Goal: Communication & Community: Share content

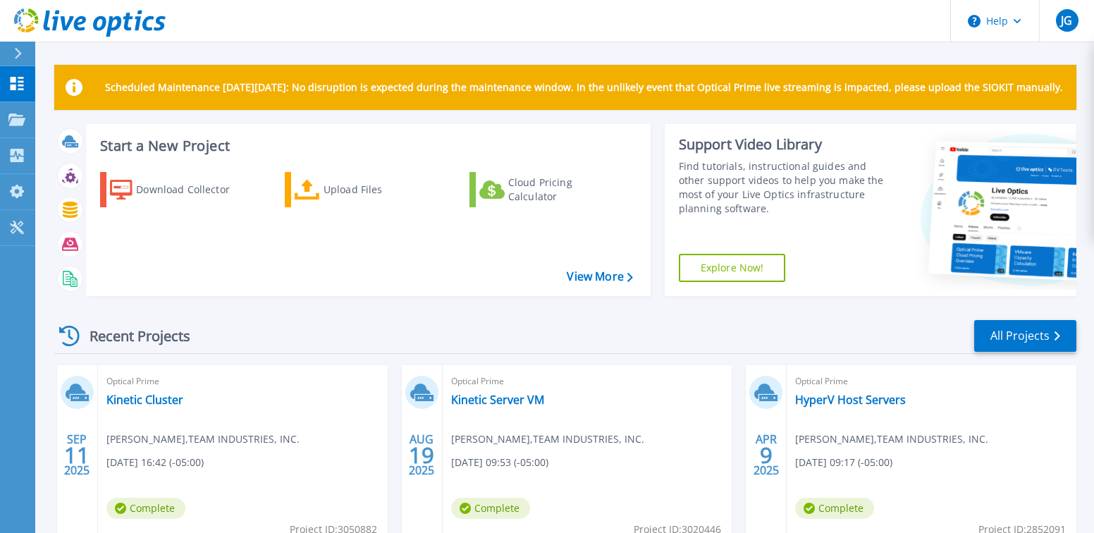
click at [13, 299] on div "Dashboard Dashboard Projects Projects Search Projects Upload SIOKIT & Files Opt…" at bounding box center [17, 300] width 35 height 468
click at [162, 396] on link "Kinetic Cluster" at bounding box center [144, 400] width 77 height 14
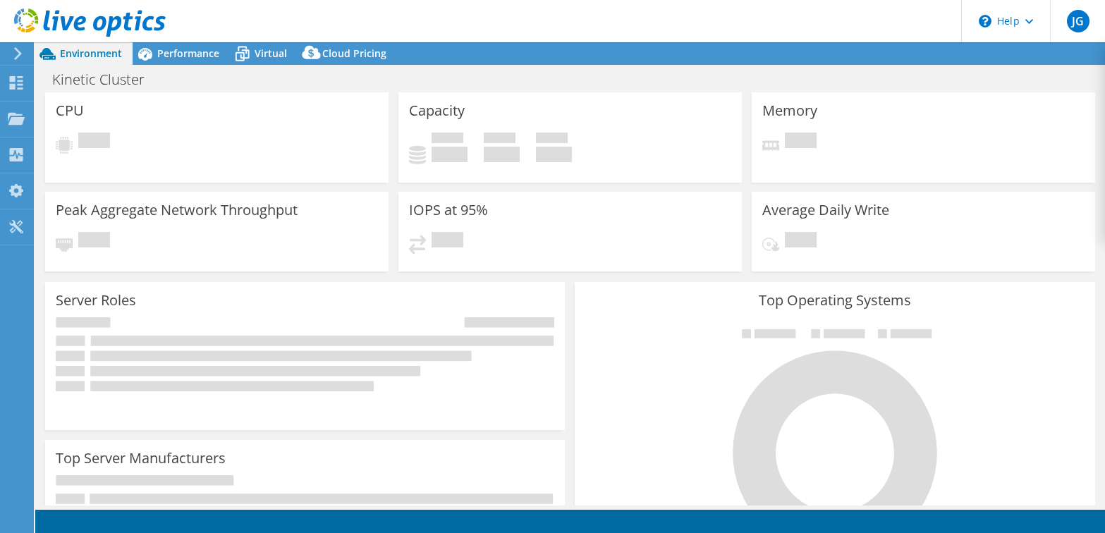
select select "USD"
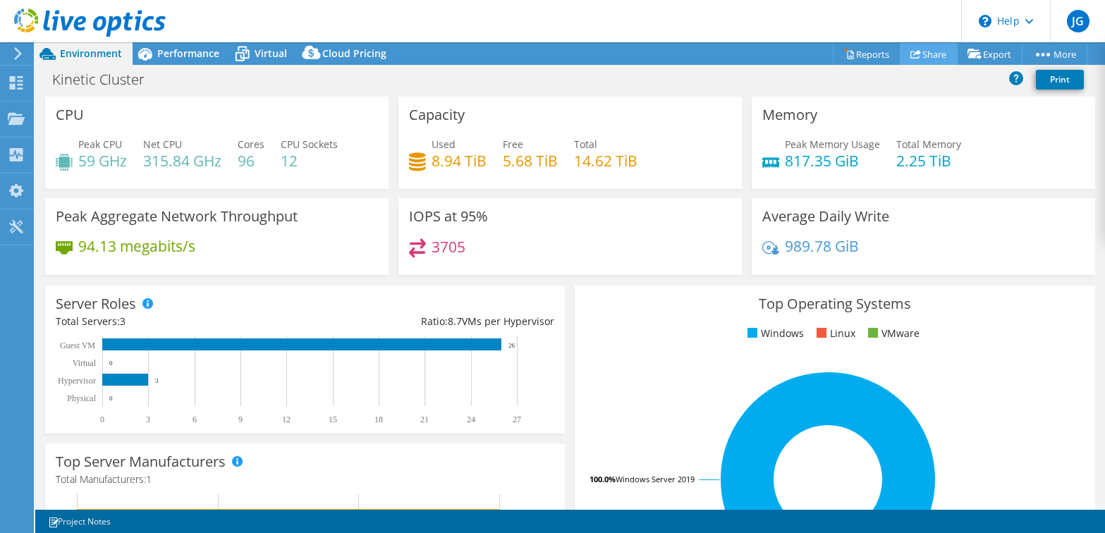
click at [926, 54] on link "Share" at bounding box center [928, 54] width 58 height 22
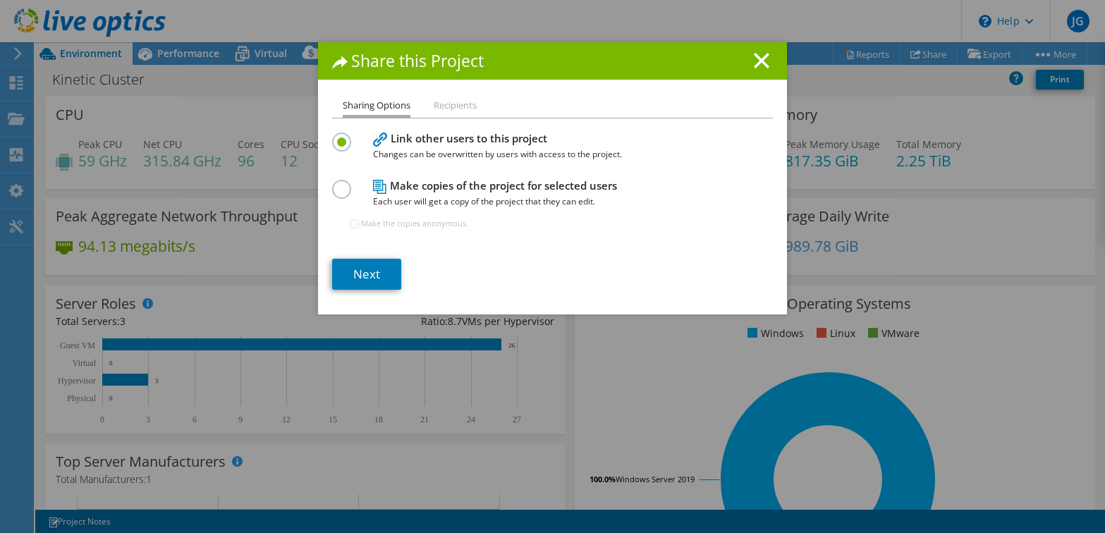
click at [454, 106] on li "Recipients" at bounding box center [455, 106] width 43 height 18
click at [385, 274] on link "Next" at bounding box center [366, 274] width 69 height 31
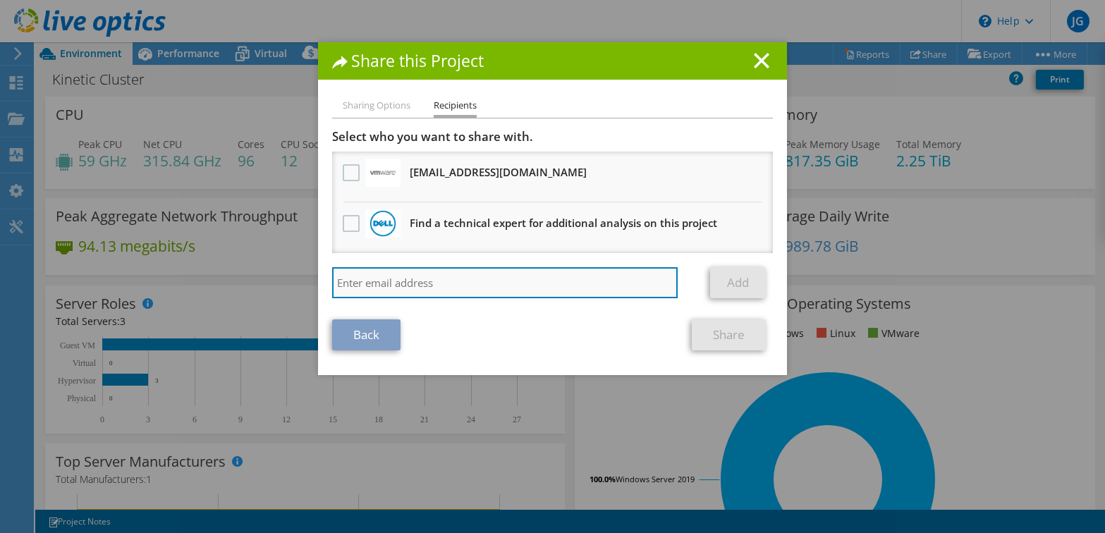
click at [393, 281] on input "search" at bounding box center [504, 282] width 345 height 31
type input "Noelanderson@team-ind.com"
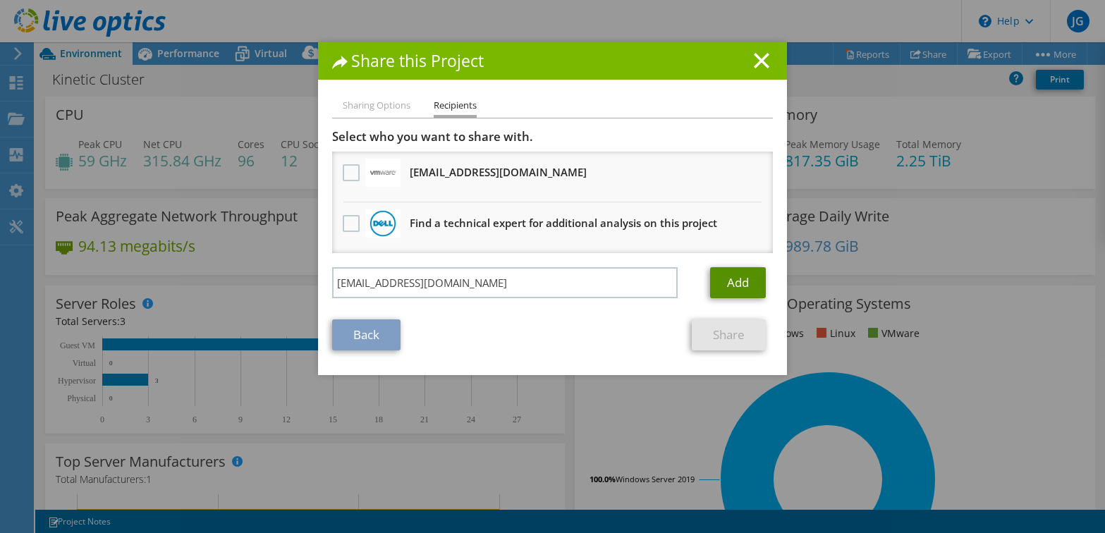
click at [726, 279] on link "Add" at bounding box center [738, 282] width 56 height 31
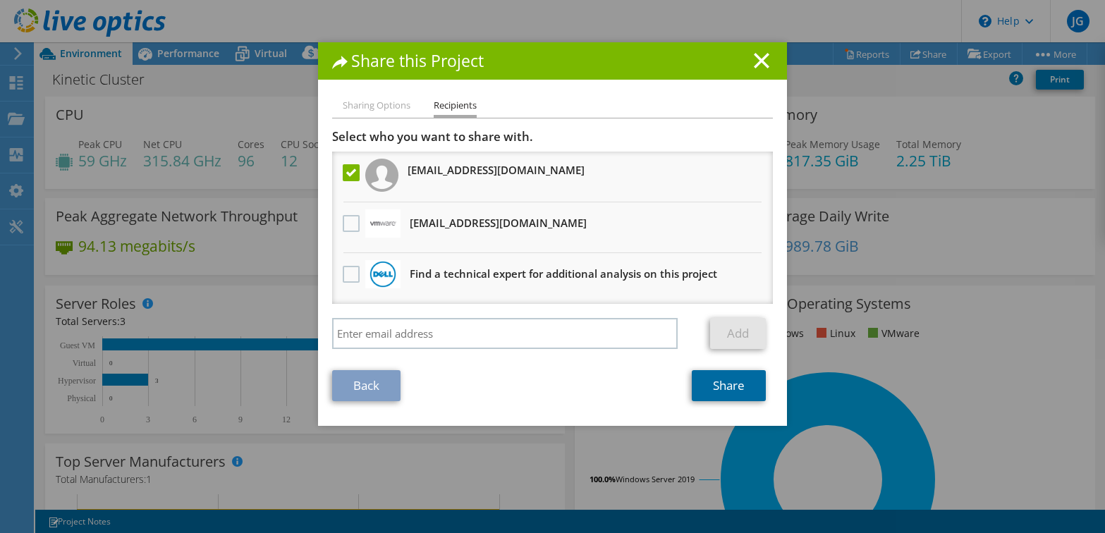
click at [728, 388] on link "Share" at bounding box center [728, 385] width 74 height 31
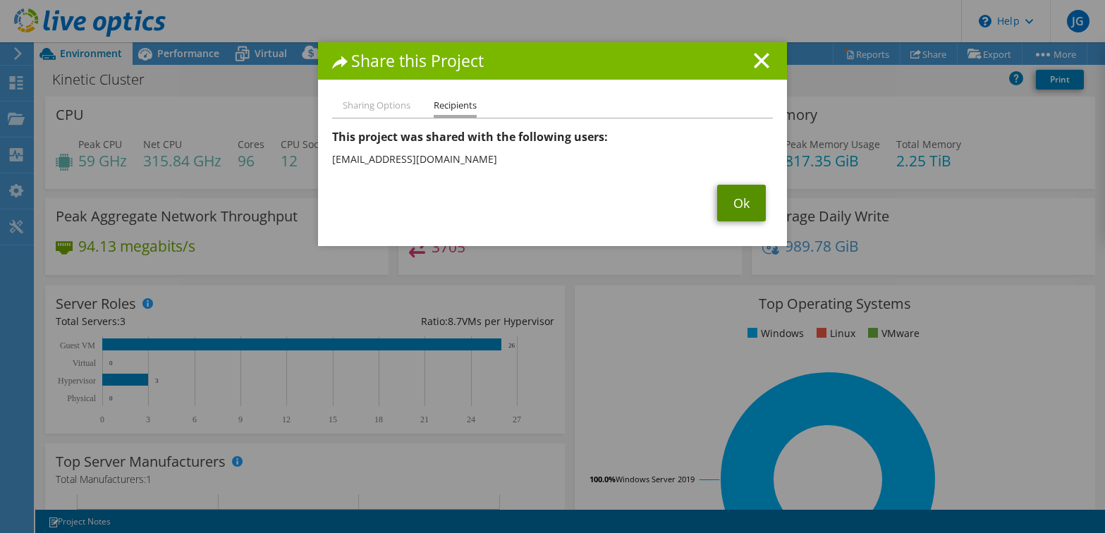
click at [740, 204] on link "Ok" at bounding box center [741, 203] width 49 height 37
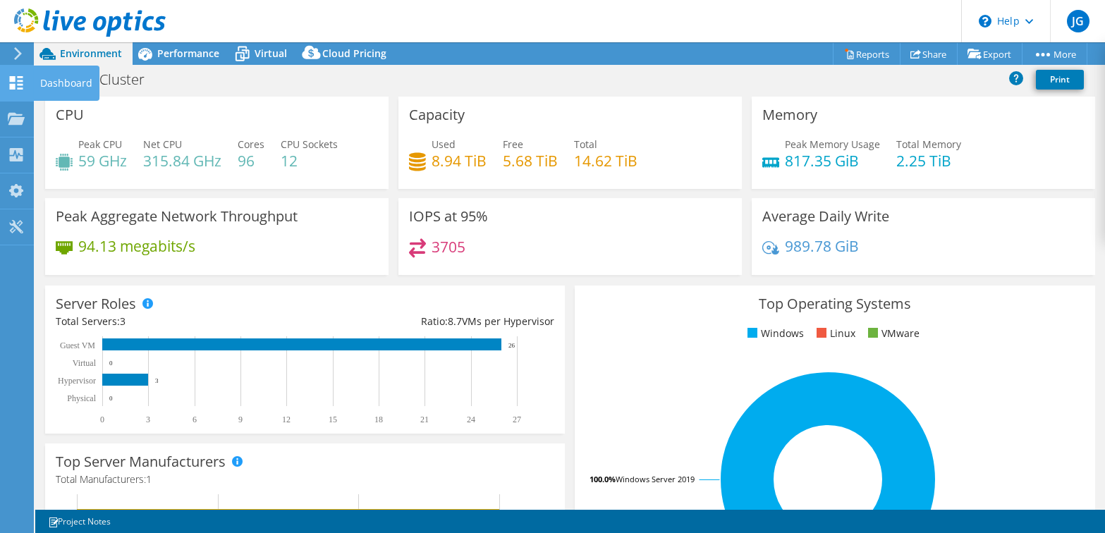
click at [49, 82] on div "Dashboard" at bounding box center [66, 83] width 66 height 35
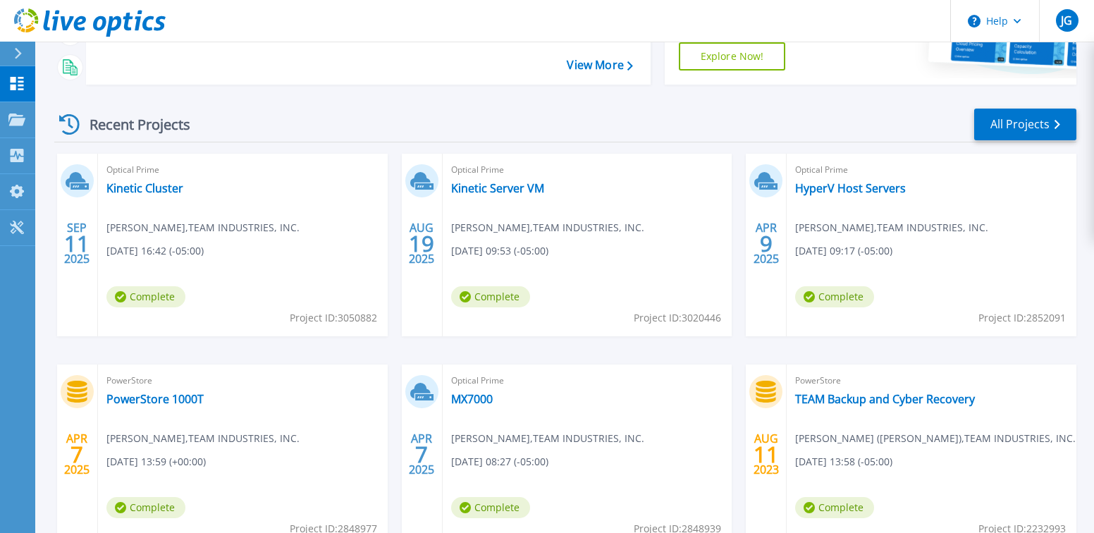
scroll to position [282, 0]
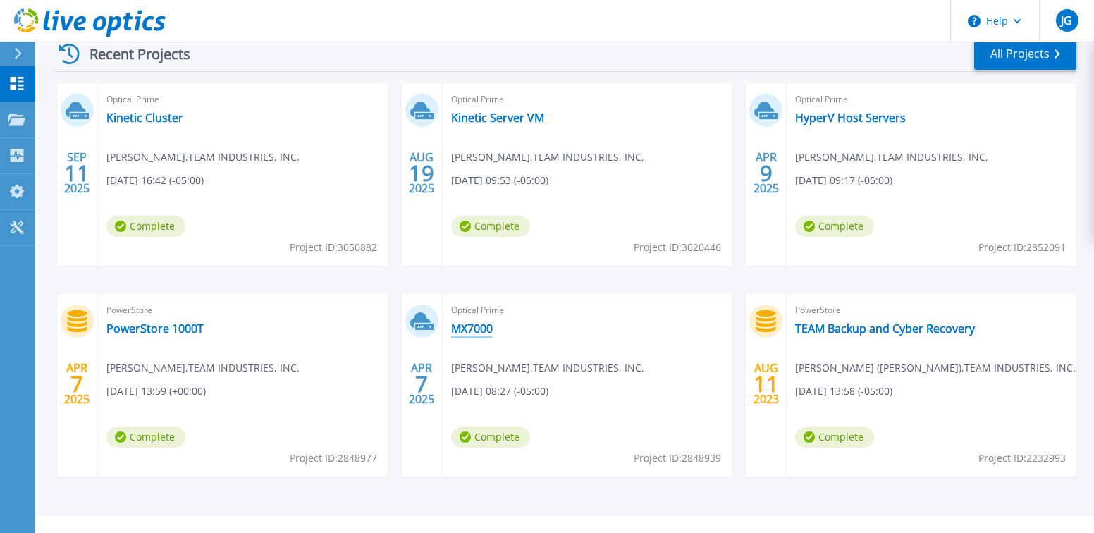
click at [468, 331] on link "MX7000" at bounding box center [472, 328] width 42 height 14
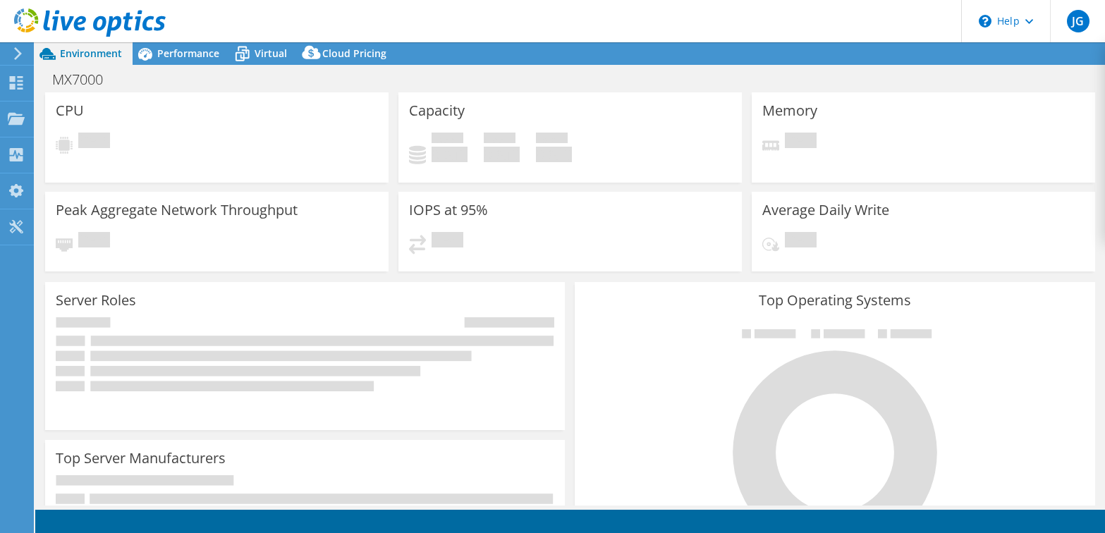
select select "USD"
select select "USEast"
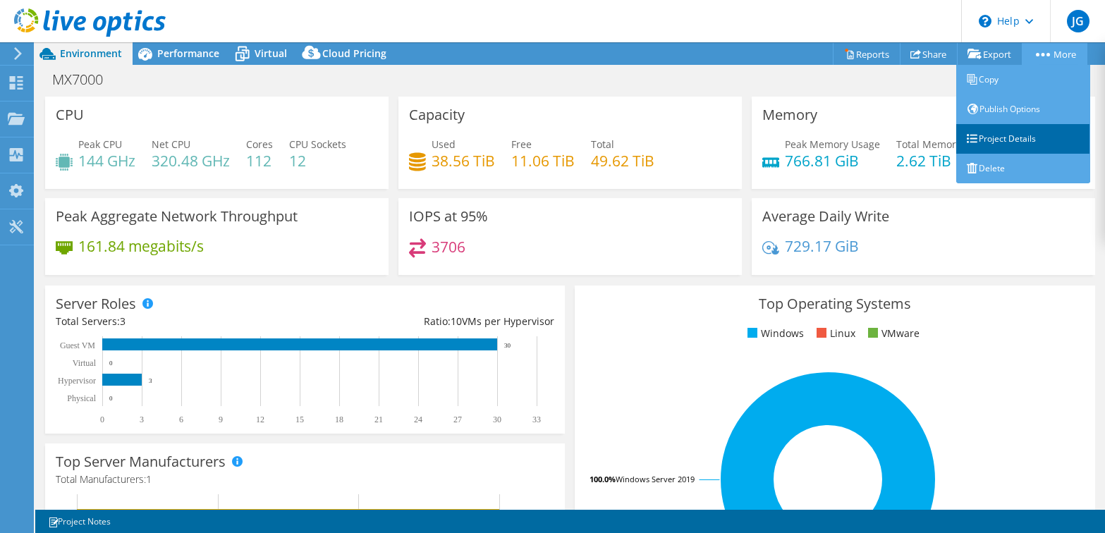
click at [1014, 140] on link "Project Details" at bounding box center [1023, 139] width 134 height 30
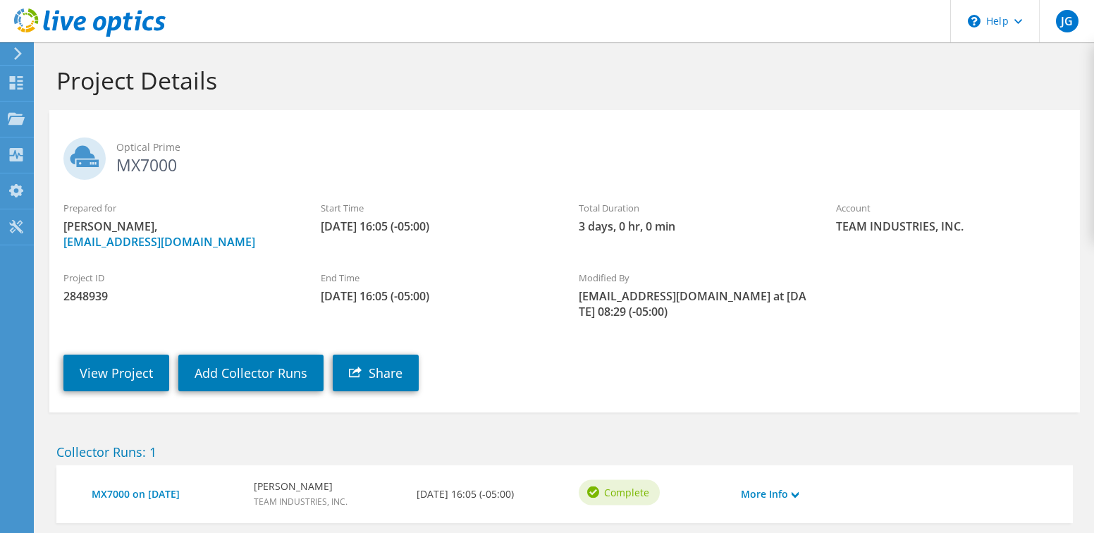
scroll to position [75, 0]
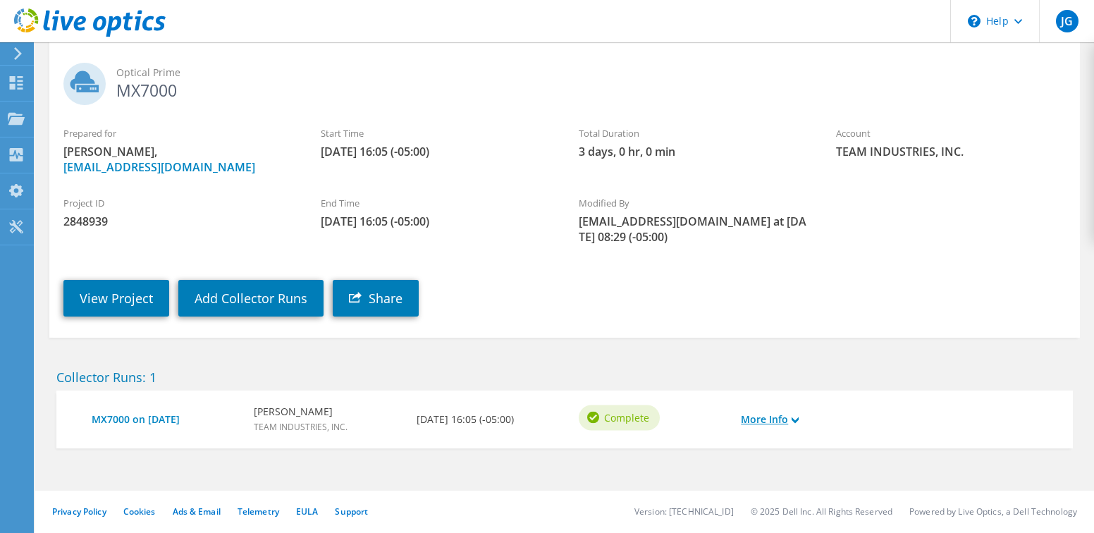
click at [784, 422] on link "More Info" at bounding box center [770, 420] width 58 height 16
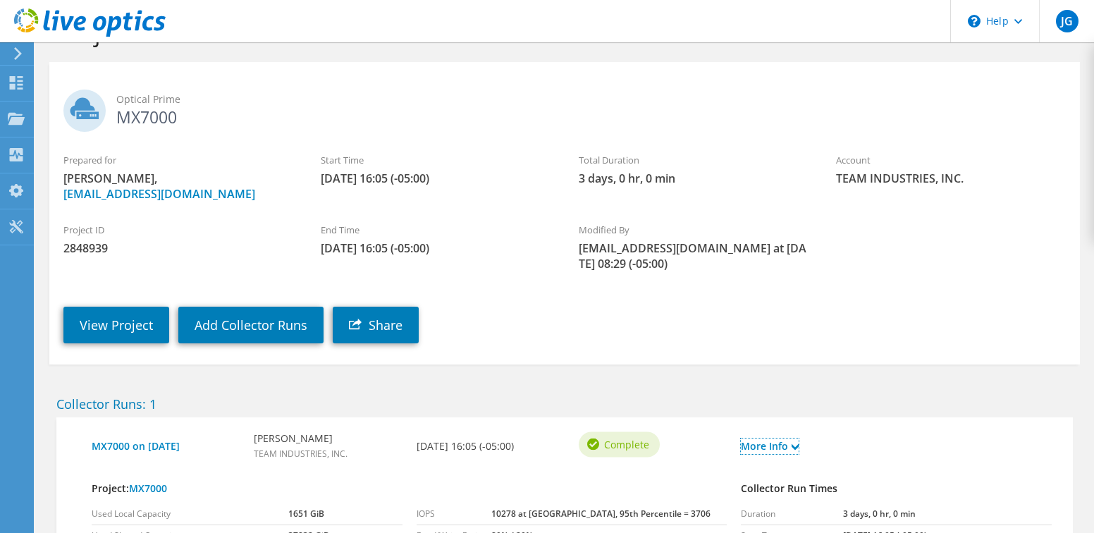
scroll to position [0, 0]
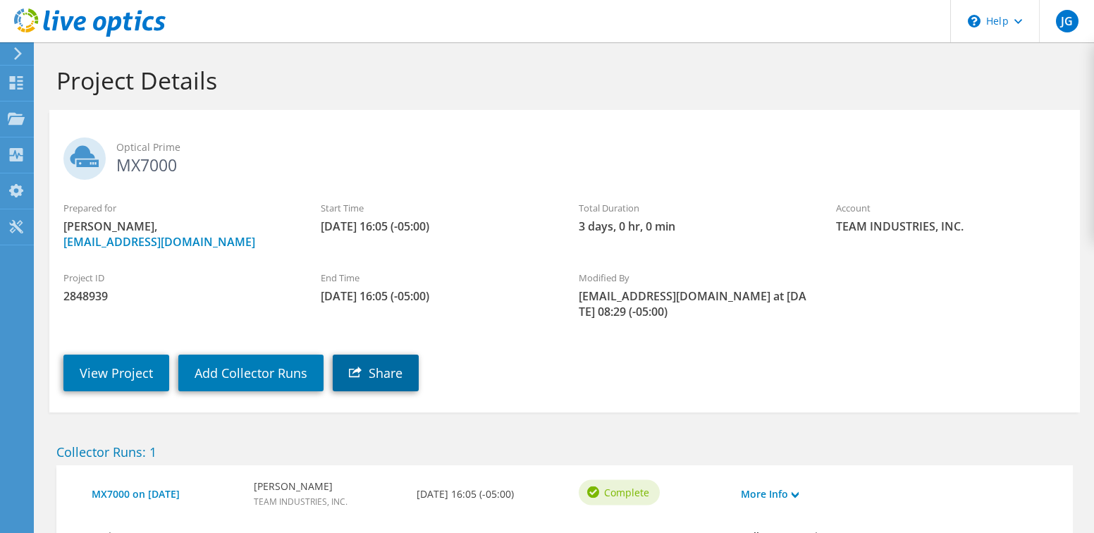
click at [378, 371] on link "Share" at bounding box center [376, 373] width 86 height 37
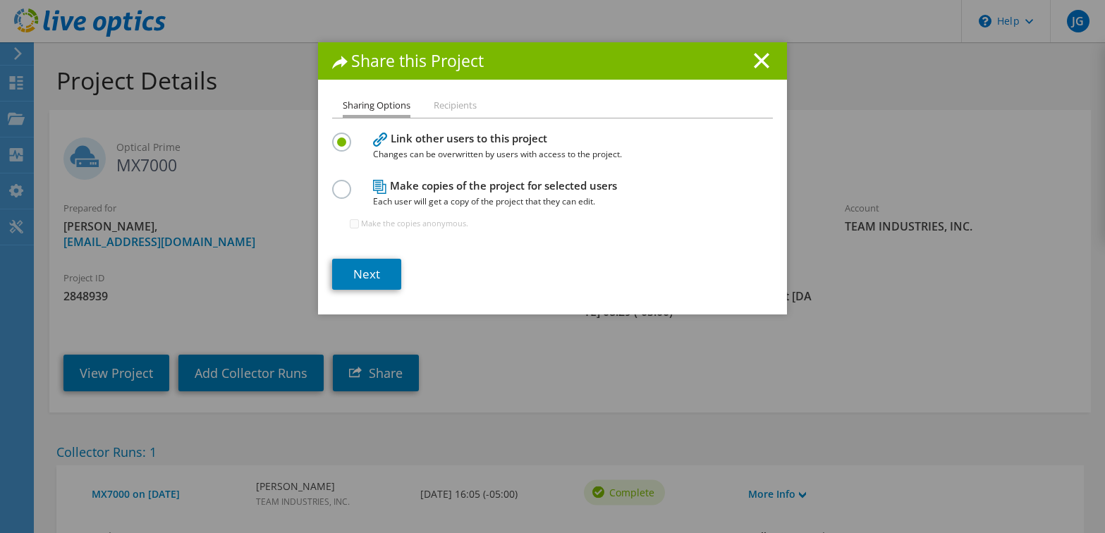
click at [455, 107] on li "Recipients" at bounding box center [455, 106] width 43 height 18
click at [485, 274] on div "Next" at bounding box center [552, 274] width 441 height 31
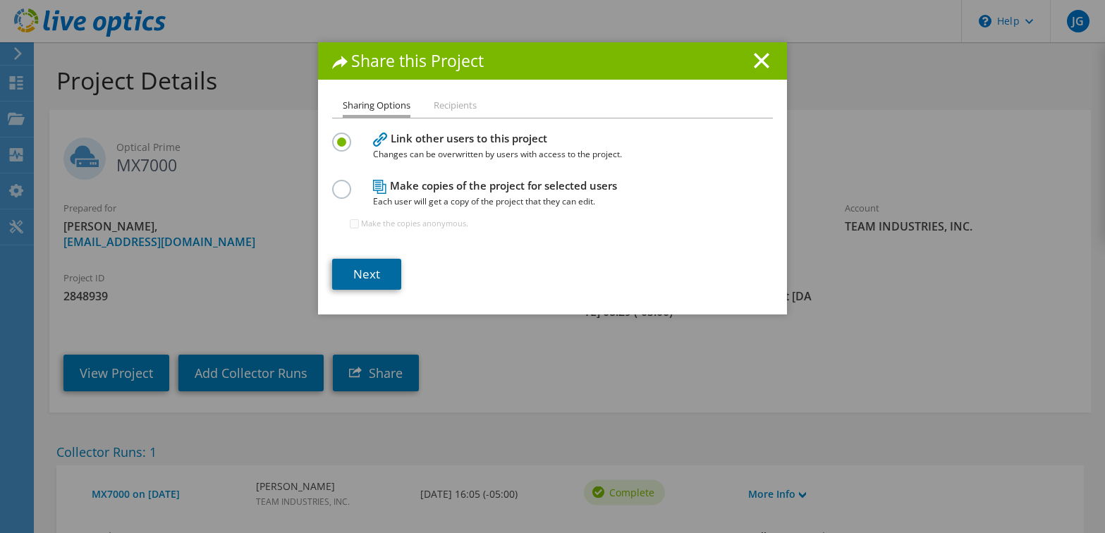
click at [371, 272] on link "Next" at bounding box center [366, 274] width 69 height 31
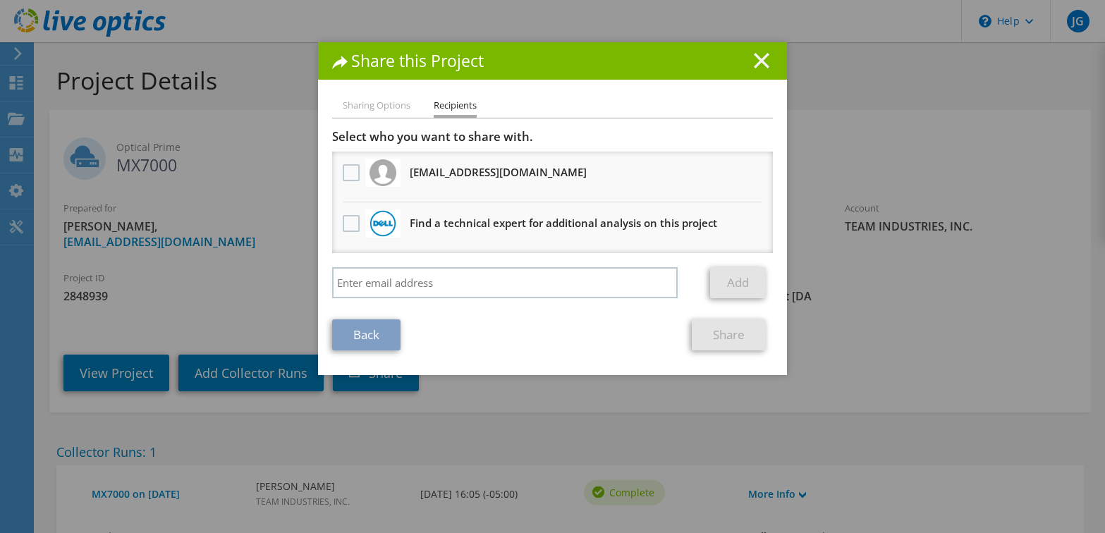
click at [754, 66] on icon at bounding box center [762, 61] width 16 height 16
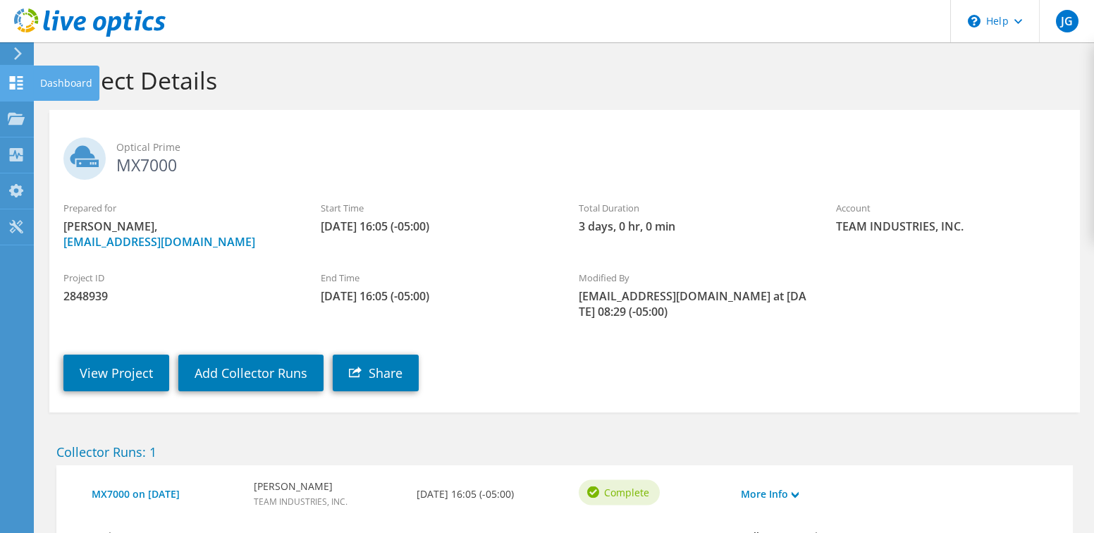
click at [45, 80] on div "Dashboard" at bounding box center [66, 83] width 66 height 35
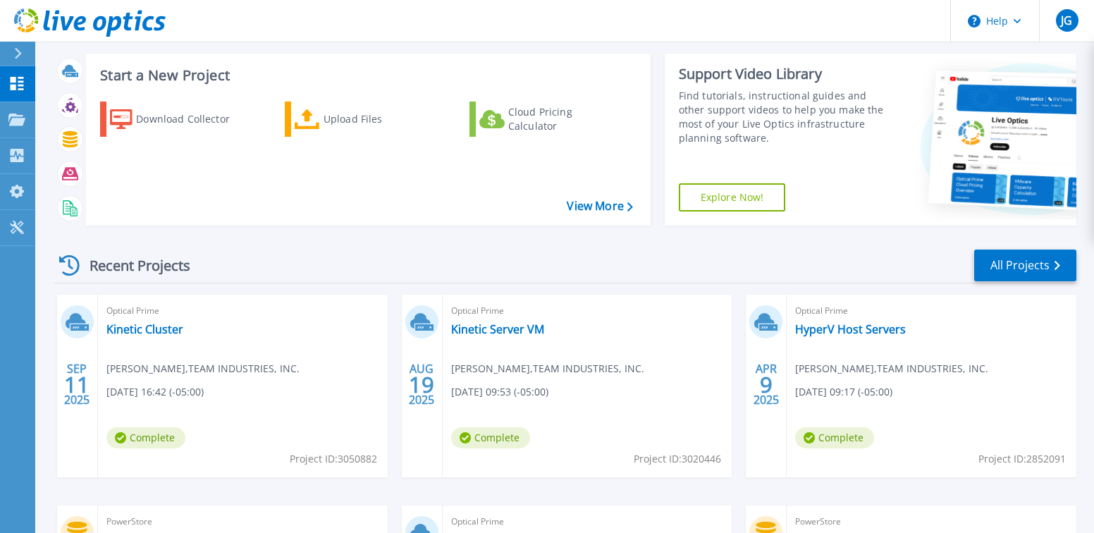
scroll to position [141, 0]
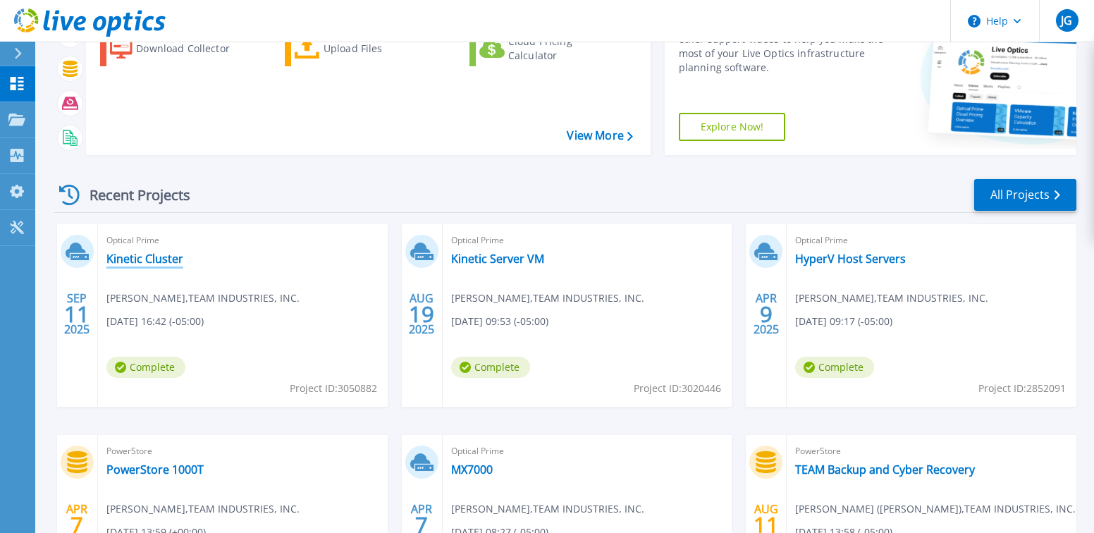
click at [142, 261] on link "Kinetic Cluster" at bounding box center [144, 259] width 77 height 14
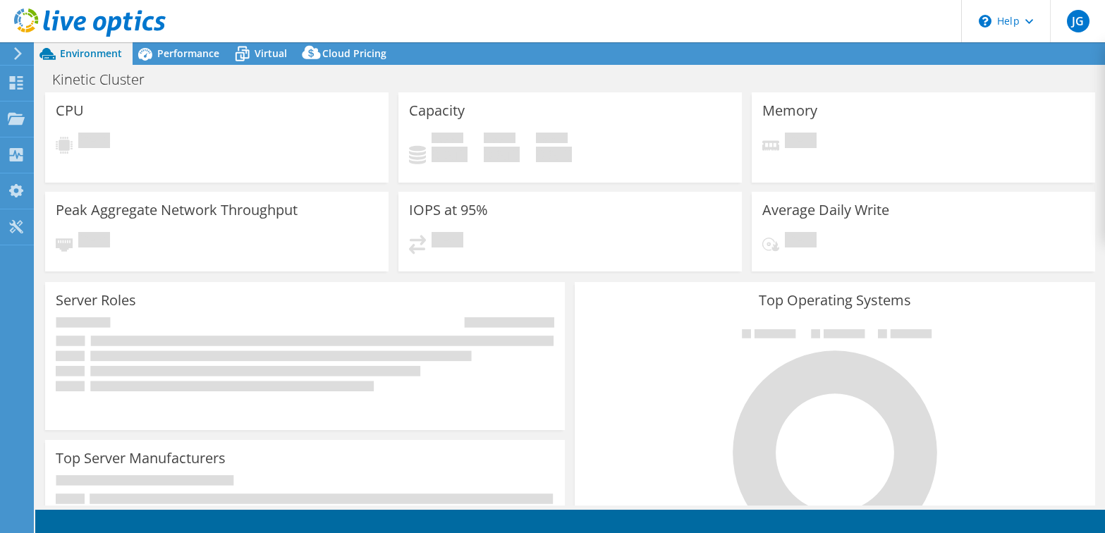
select select "USD"
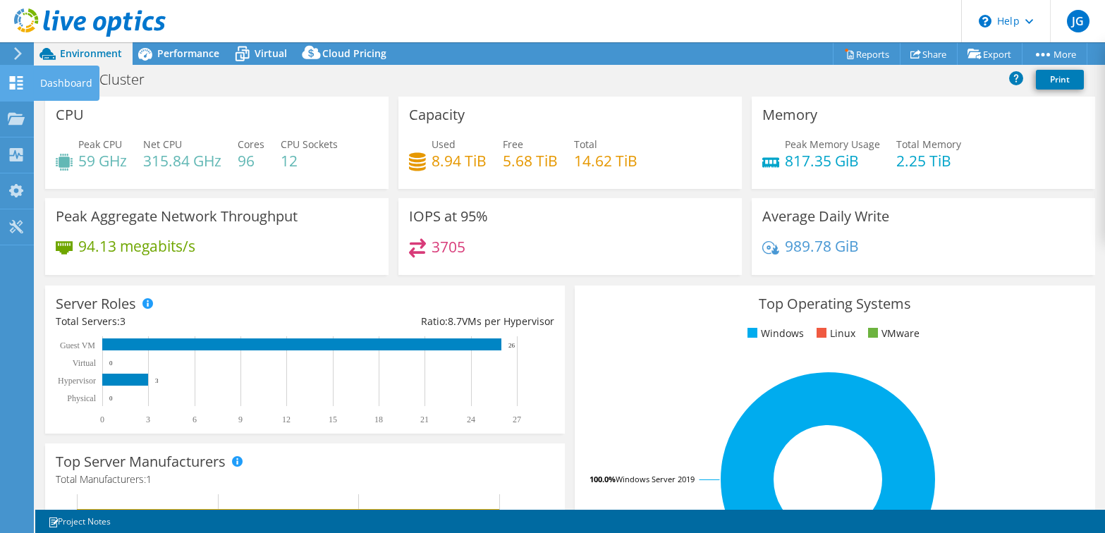
click at [11, 85] on use at bounding box center [16, 82] width 13 height 13
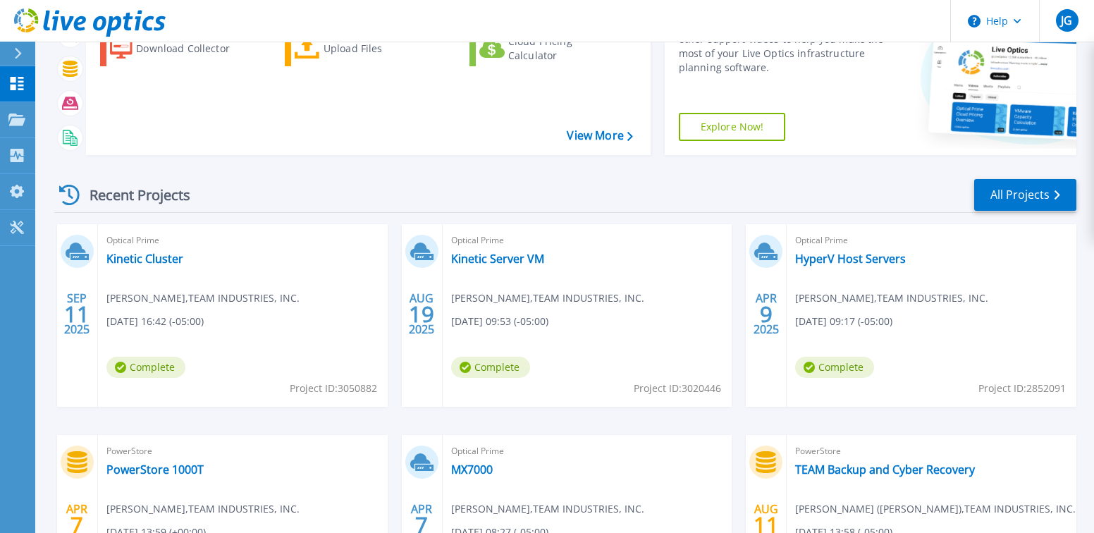
scroll to position [211, 0]
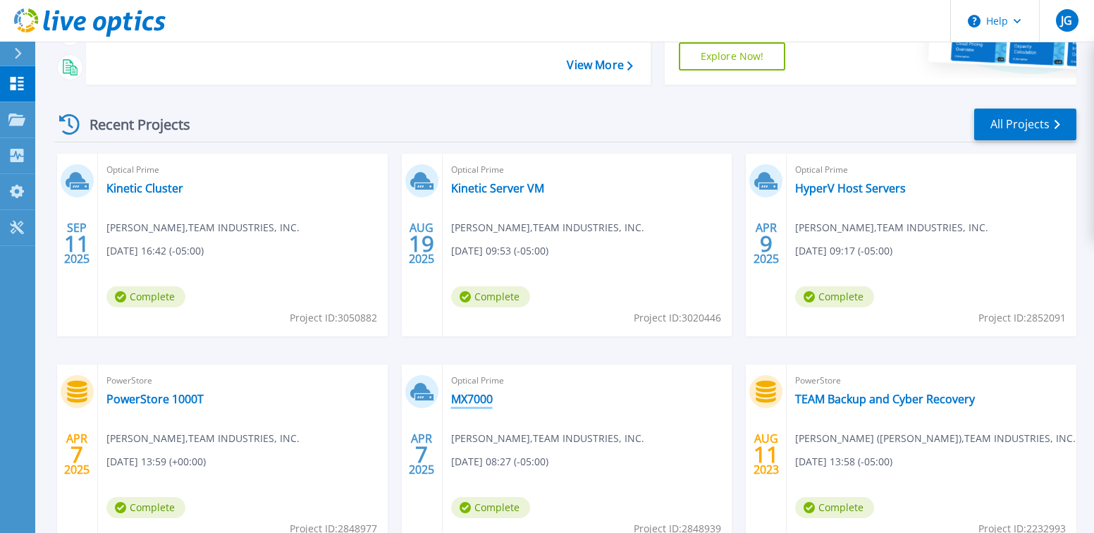
click at [474, 398] on link "MX7000" at bounding box center [472, 399] width 42 height 14
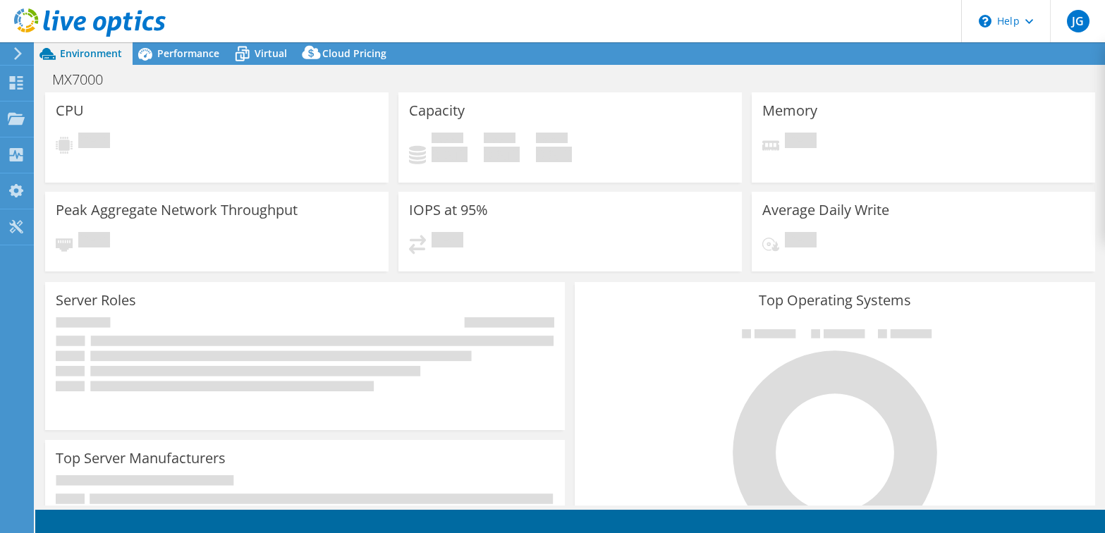
select select "USD"
select select "USEast"
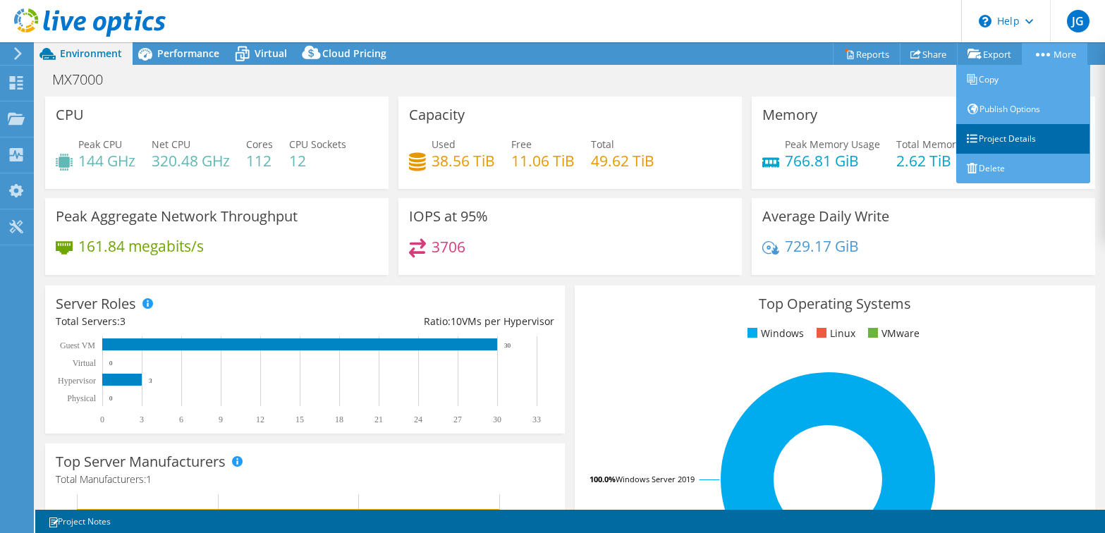
click at [1014, 139] on link "Project Details" at bounding box center [1023, 139] width 134 height 30
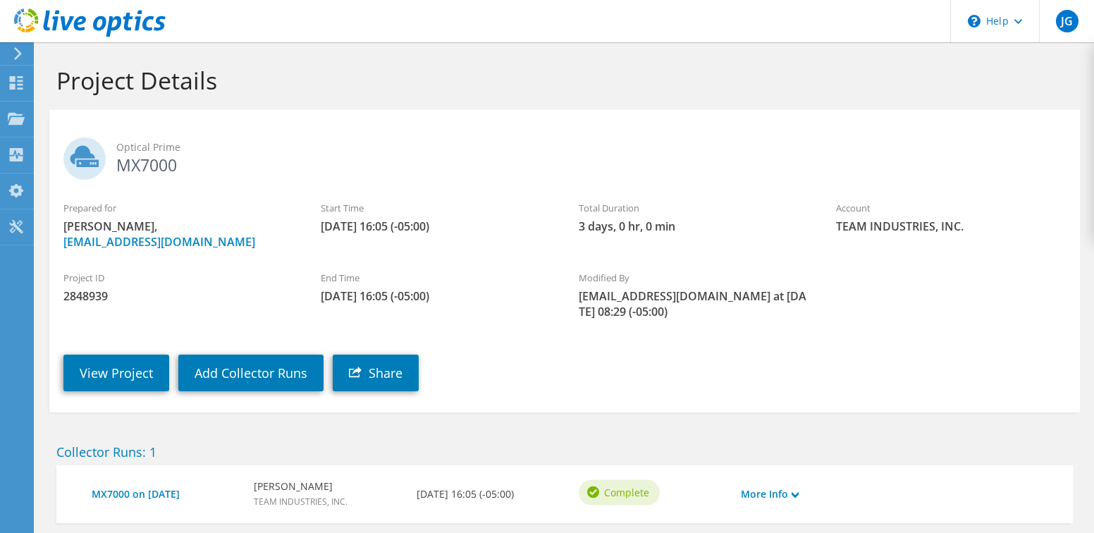
scroll to position [75, 0]
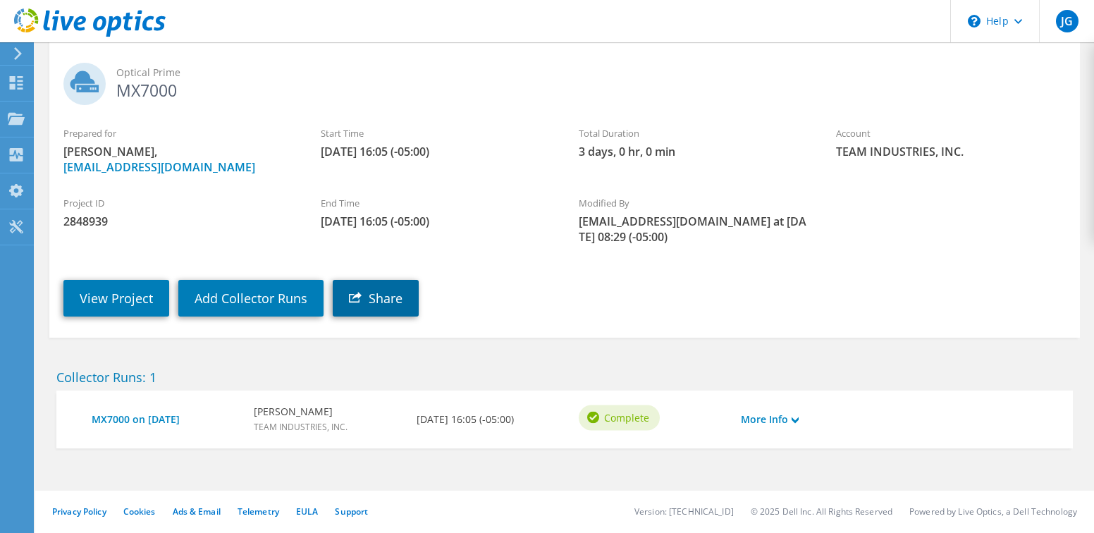
click at [381, 288] on link "Share" at bounding box center [376, 298] width 86 height 37
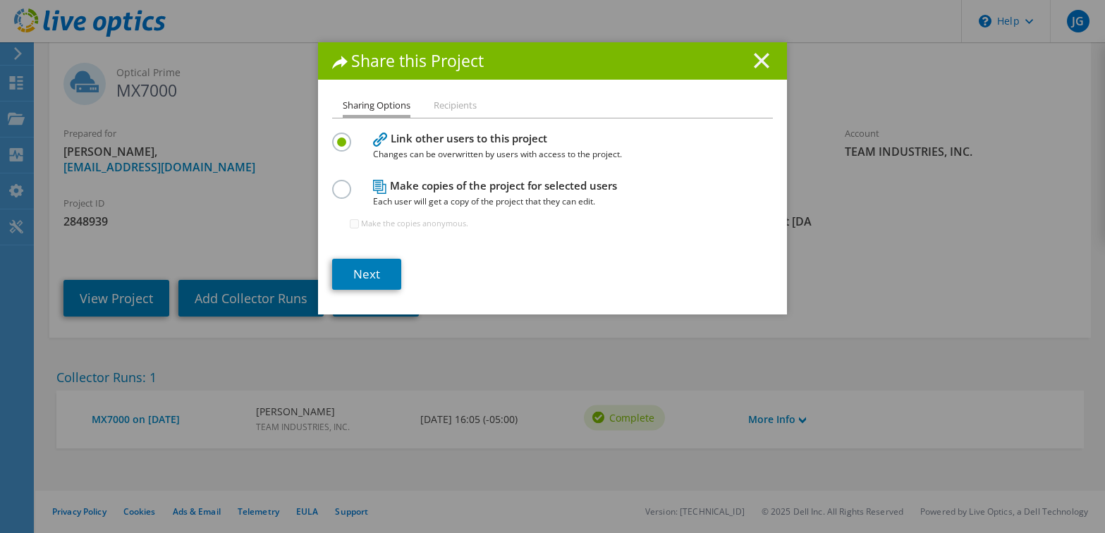
click at [758, 63] on line at bounding box center [761, 61] width 14 height 14
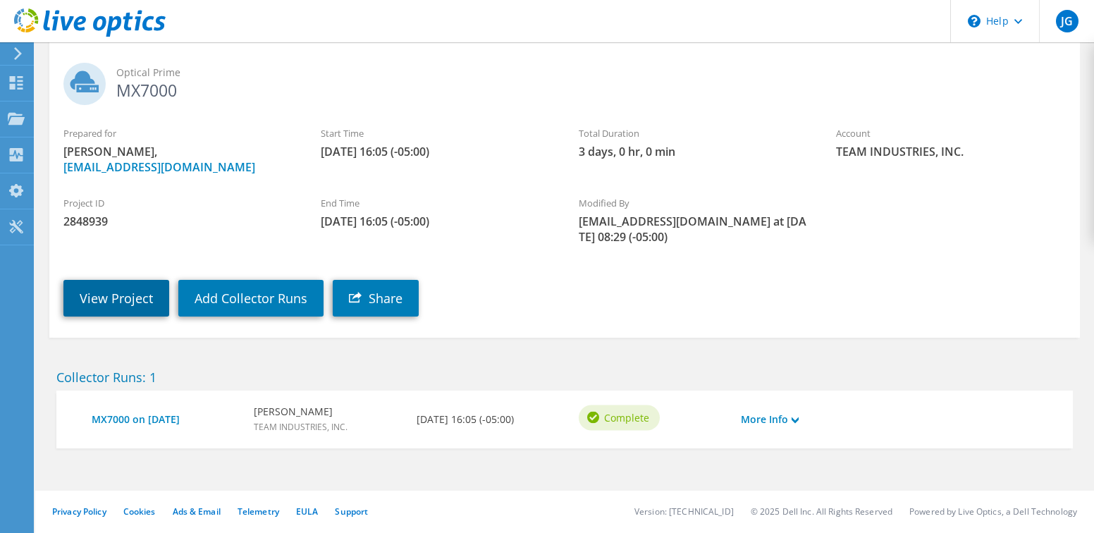
click at [136, 293] on link "View Project" at bounding box center [116, 298] width 106 height 37
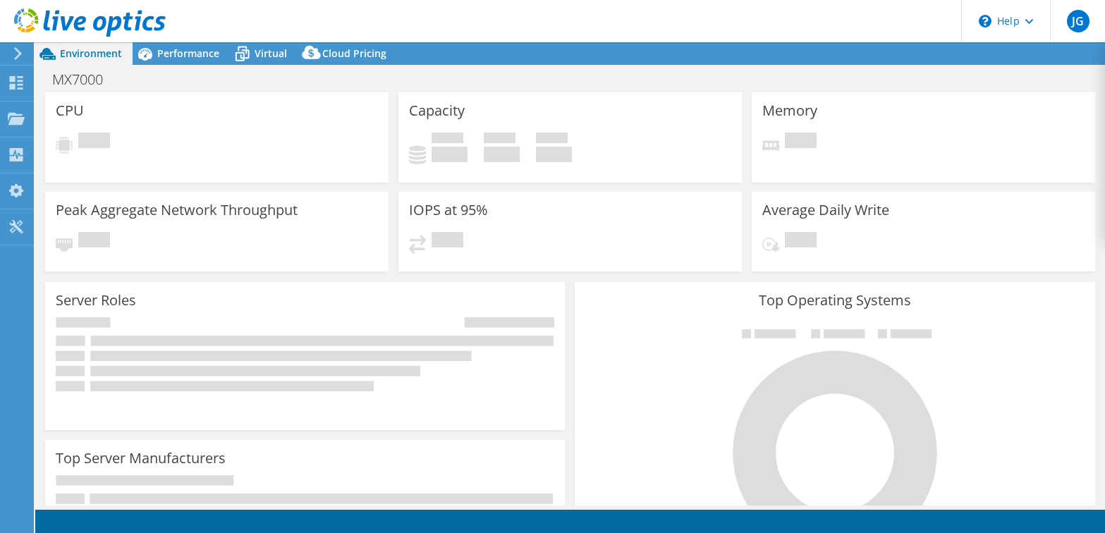
select select "USD"
select select "USEast"
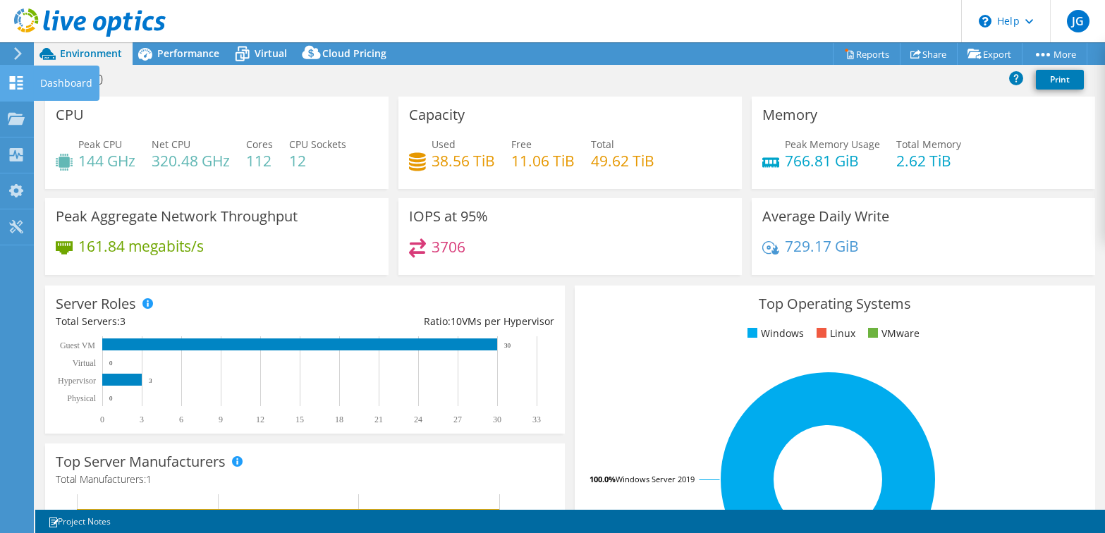
click at [67, 85] on div "Dashboard" at bounding box center [66, 83] width 66 height 35
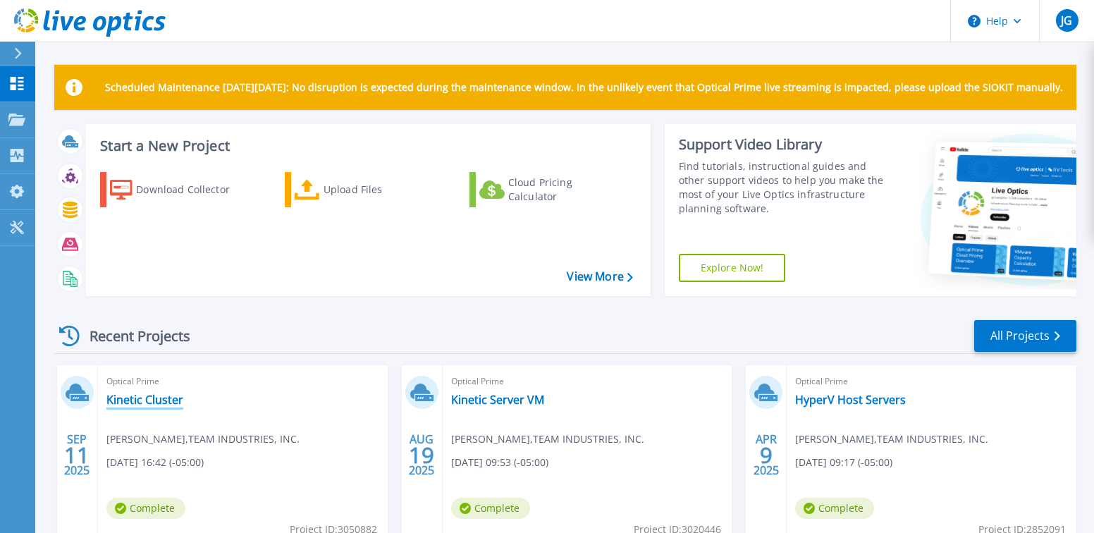
click at [162, 400] on link "Kinetic Cluster" at bounding box center [144, 400] width 77 height 14
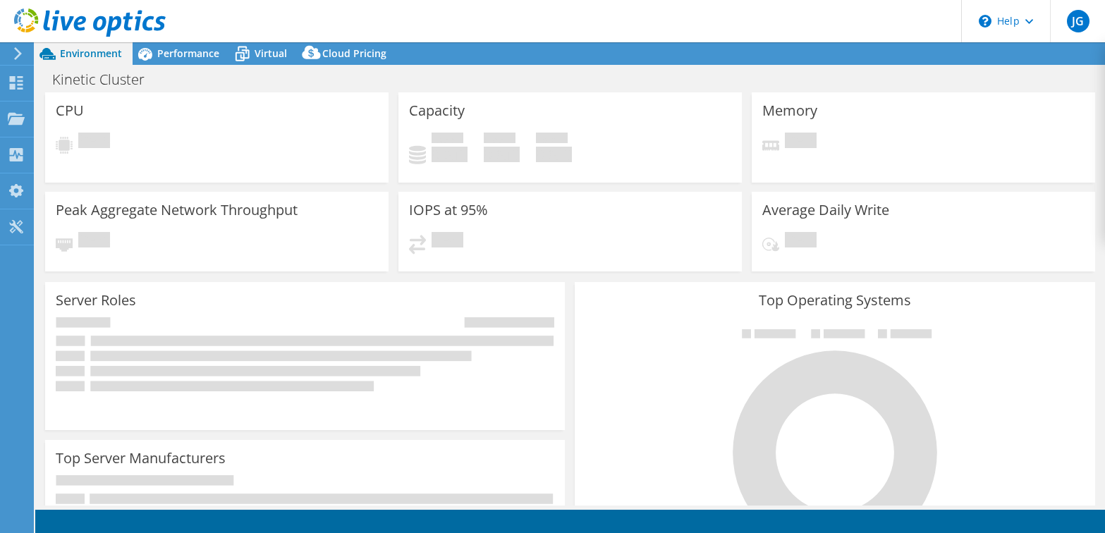
select select "USD"
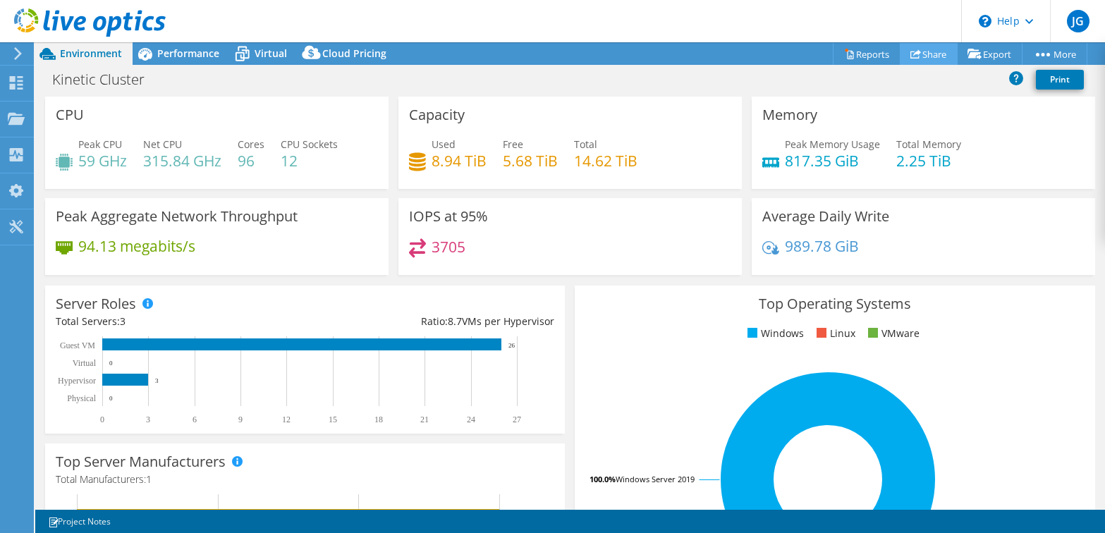
click at [925, 57] on link "Share" at bounding box center [928, 54] width 58 height 22
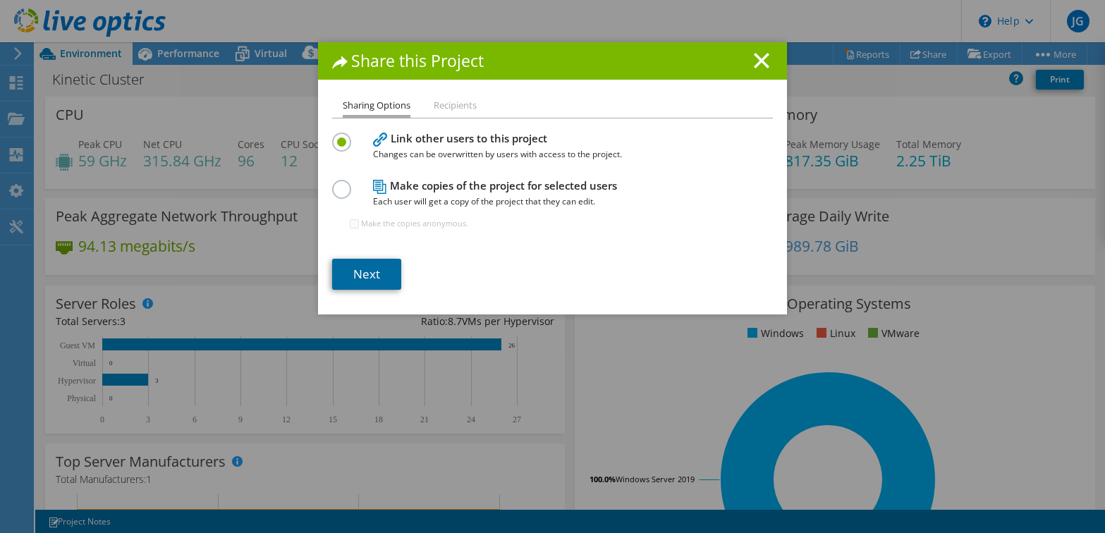
click at [357, 273] on link "Next" at bounding box center [366, 274] width 69 height 31
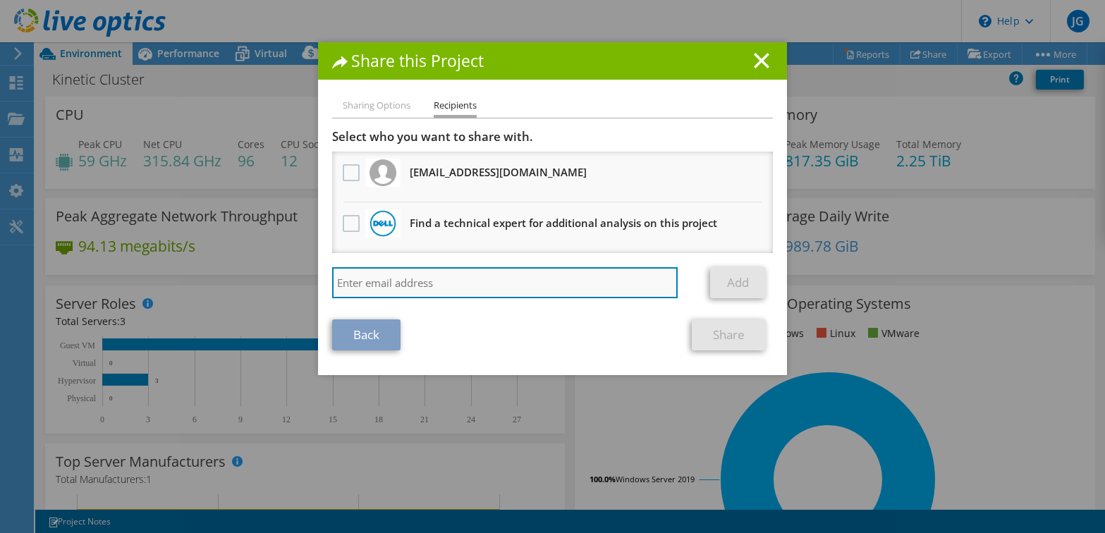
paste input "Rolando.Galvan@Dell.com"
type input "Rolando.Galvan@Dell.com"
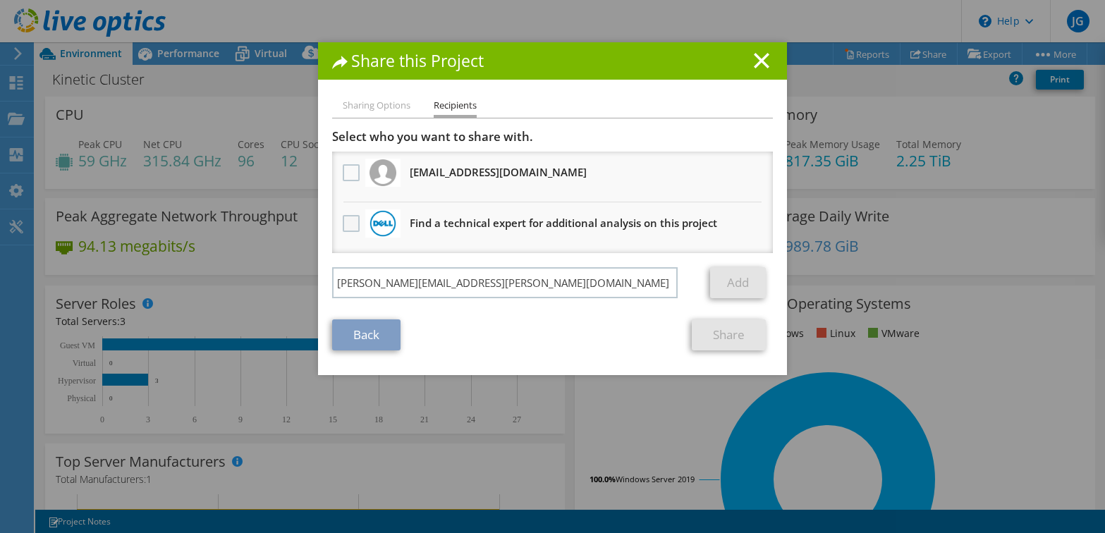
click at [345, 221] on label at bounding box center [353, 223] width 20 height 17
click at [0, 0] on input "checkbox" at bounding box center [0, 0] width 0 height 0
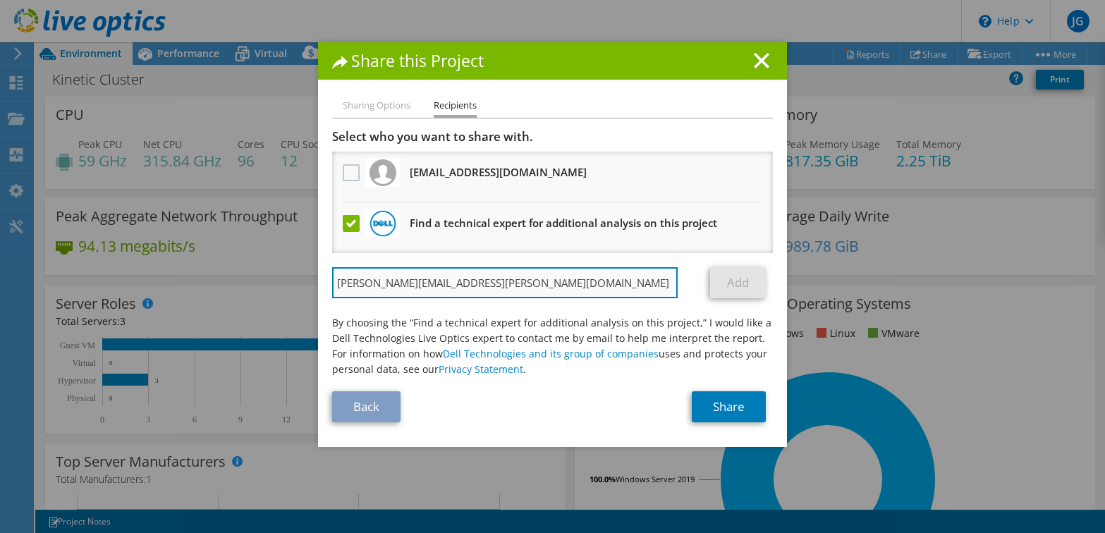
click at [470, 279] on input "Rolando.Galvan@Dell.com" at bounding box center [504, 282] width 345 height 31
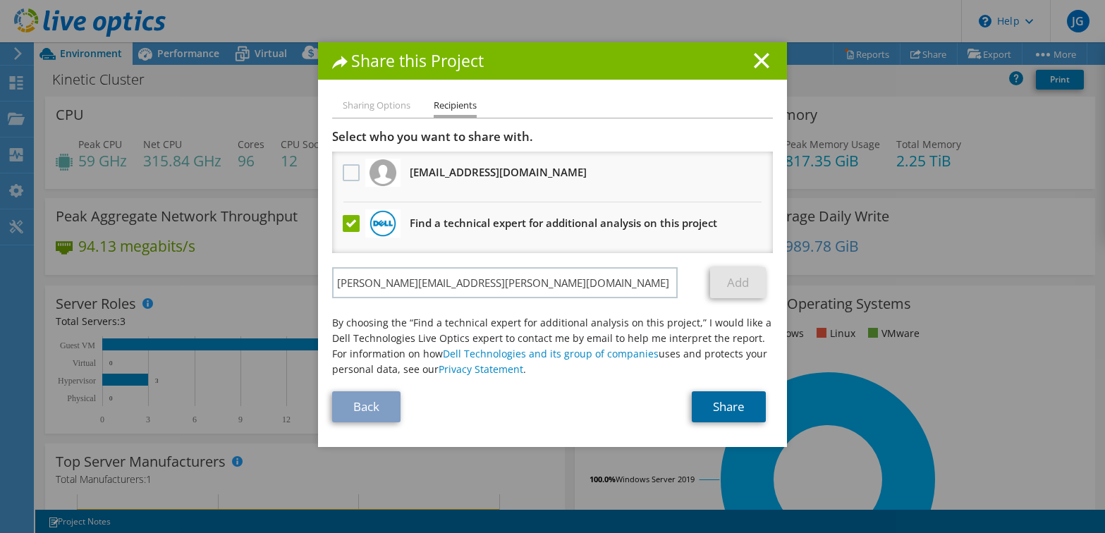
click at [708, 403] on link "Share" at bounding box center [728, 406] width 74 height 31
click at [739, 284] on link "Add" at bounding box center [738, 282] width 56 height 31
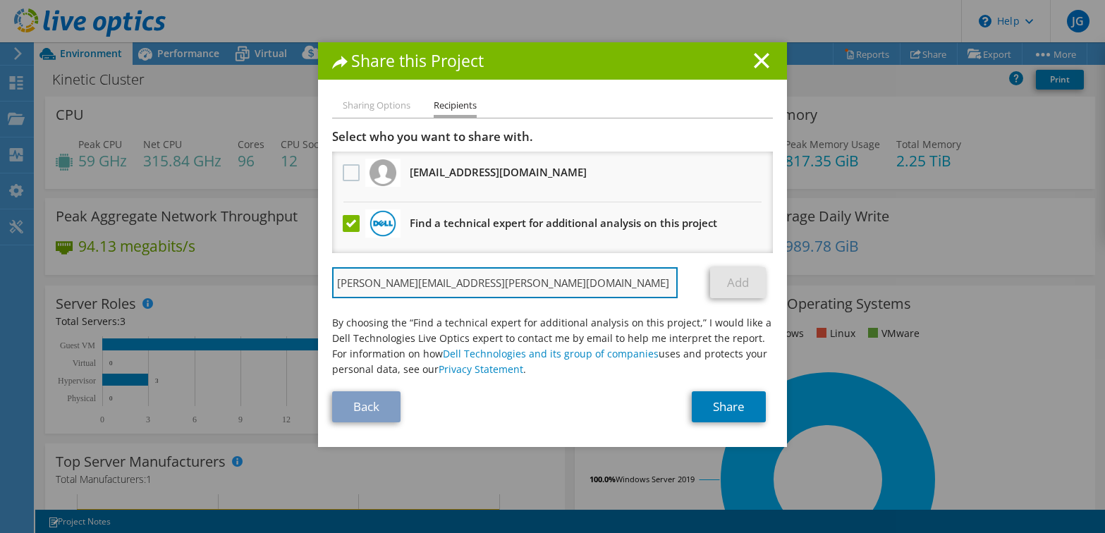
click at [471, 283] on input "Rolando.Galvan@Dell.com" at bounding box center [504, 282] width 345 height 31
click at [473, 278] on input "Rolando.Galvan@Dell.com" at bounding box center [504, 282] width 345 height 31
click at [465, 283] on input "Rolando.Galvan@Dell.com" at bounding box center [504, 282] width 345 height 31
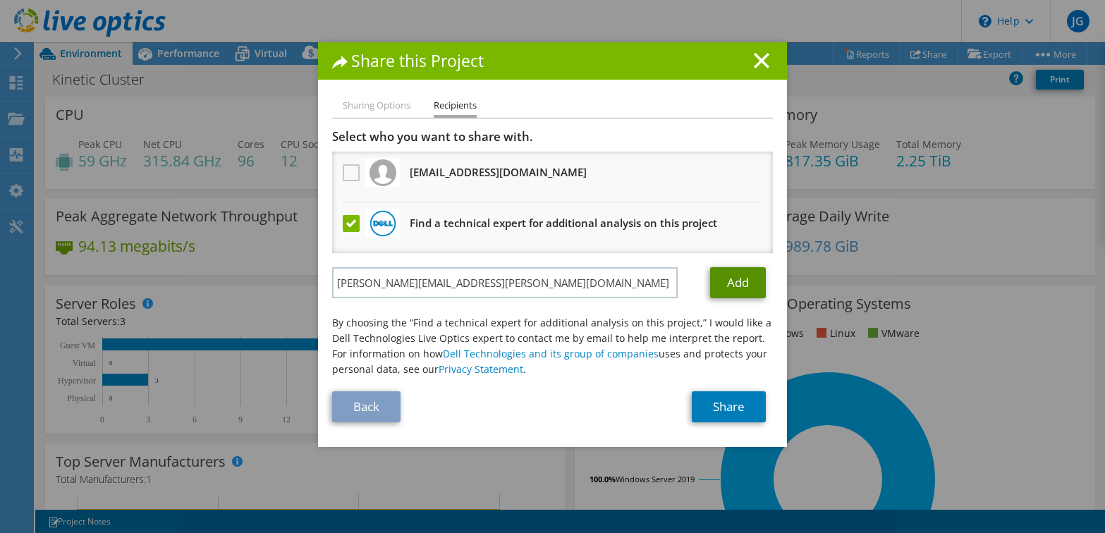
click at [733, 282] on link "Add" at bounding box center [738, 282] width 56 height 31
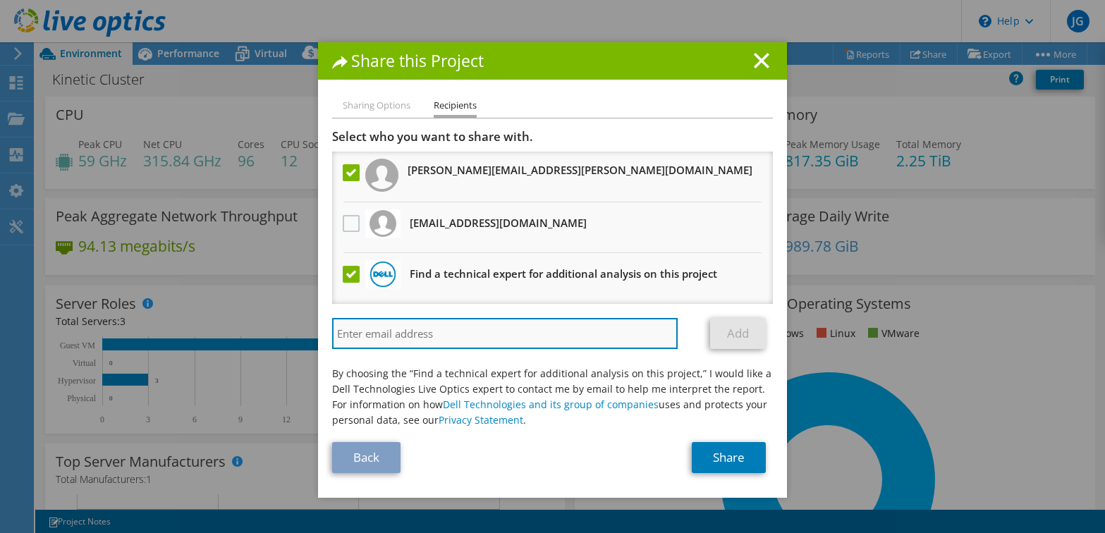
paste input "Nicholas.Van_Pelt@dell.com"
click at [506, 338] on input "Nicholas.Van_Pelt@dell.com" at bounding box center [504, 333] width 345 height 31
type input "Nicholas.Van_Pelt@dell.com"
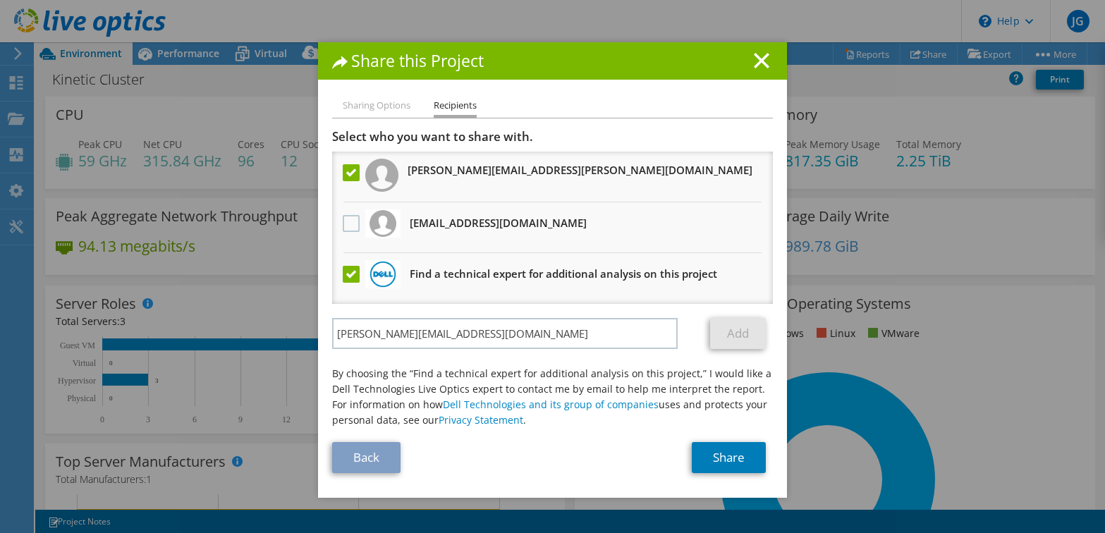
click at [352, 278] on label at bounding box center [353, 274] width 20 height 17
click at [0, 0] on input "checkbox" at bounding box center [0, 0] width 0 height 0
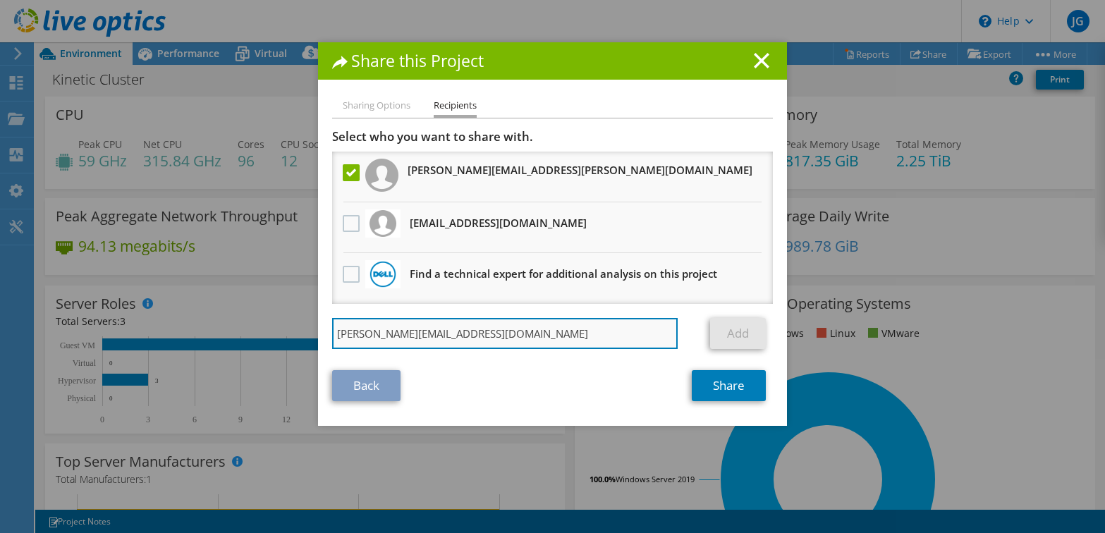
click at [484, 333] on input "Nicholas.Van_Pelt@dell.com" at bounding box center [504, 333] width 345 height 31
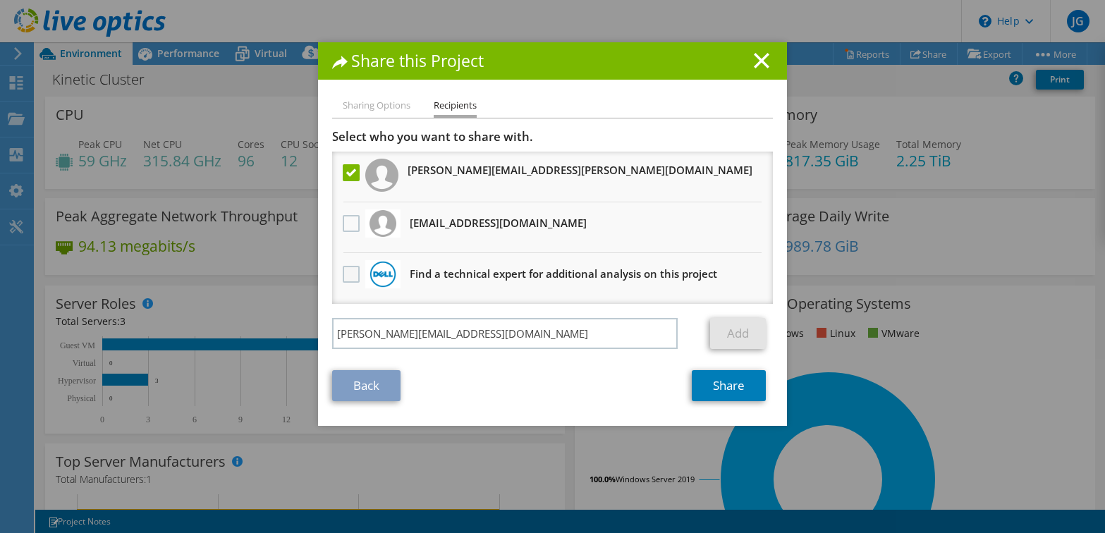
click at [345, 278] on label at bounding box center [353, 274] width 20 height 17
click at [0, 0] on input "checkbox" at bounding box center [0, 0] width 0 height 0
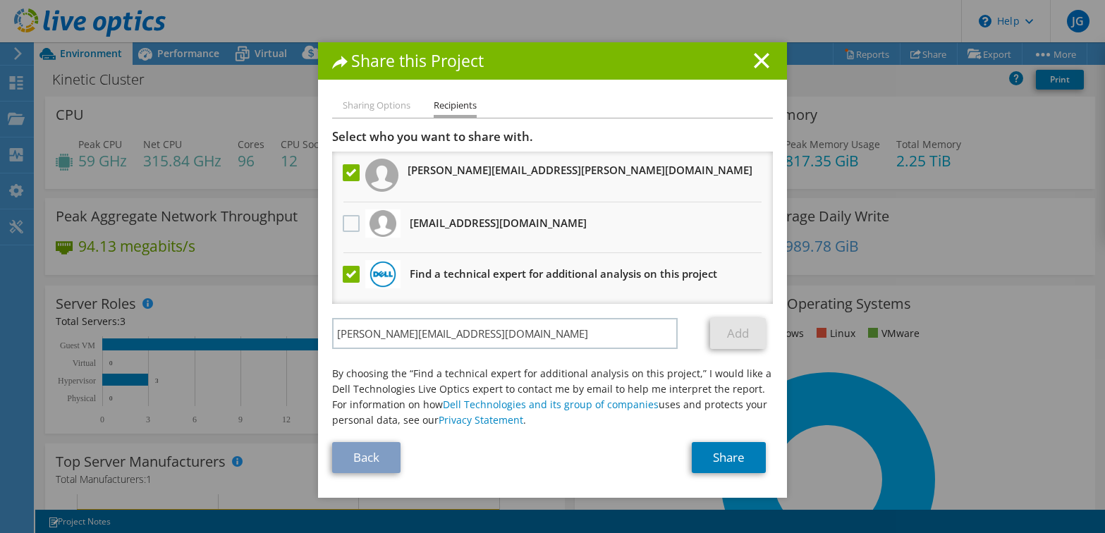
click at [345, 278] on label at bounding box center [353, 274] width 20 height 17
click at [0, 0] on input "checkbox" at bounding box center [0, 0] width 0 height 0
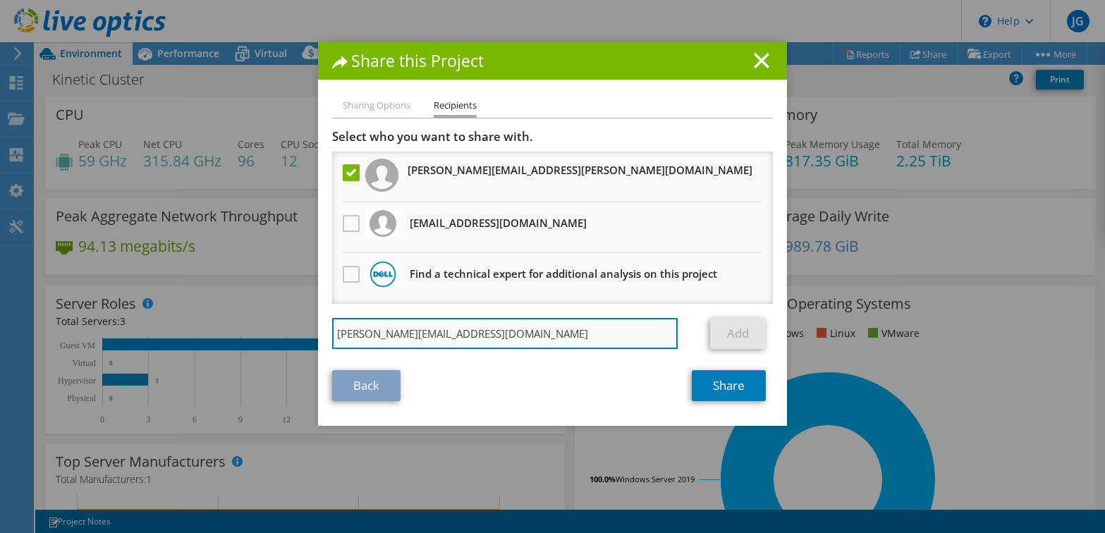
click at [502, 345] on input "Nicholas.Van_Pelt@dell.com" at bounding box center [504, 333] width 345 height 31
click at [474, 336] on input "Nicholas.Van_Pelt@dell.com" at bounding box center [504, 333] width 345 height 31
click at [474, 335] on input "Nicholas.Van_Pelt@dell.com" at bounding box center [504, 333] width 345 height 31
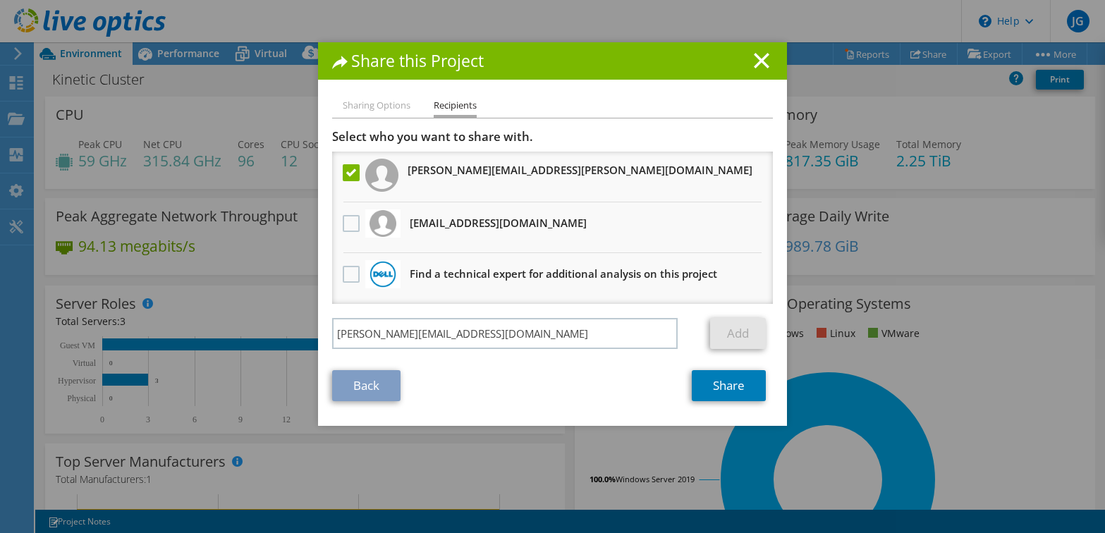
click at [505, 386] on div "Back Share" at bounding box center [552, 385] width 441 height 31
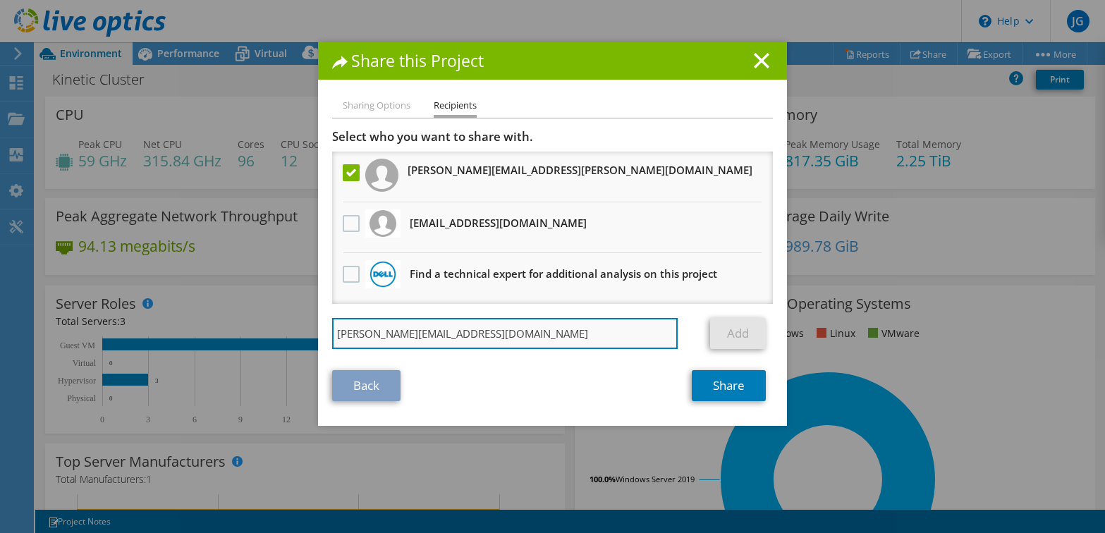
click at [477, 332] on input "Nicholas.Van_Pelt@dell.com" at bounding box center [504, 333] width 345 height 31
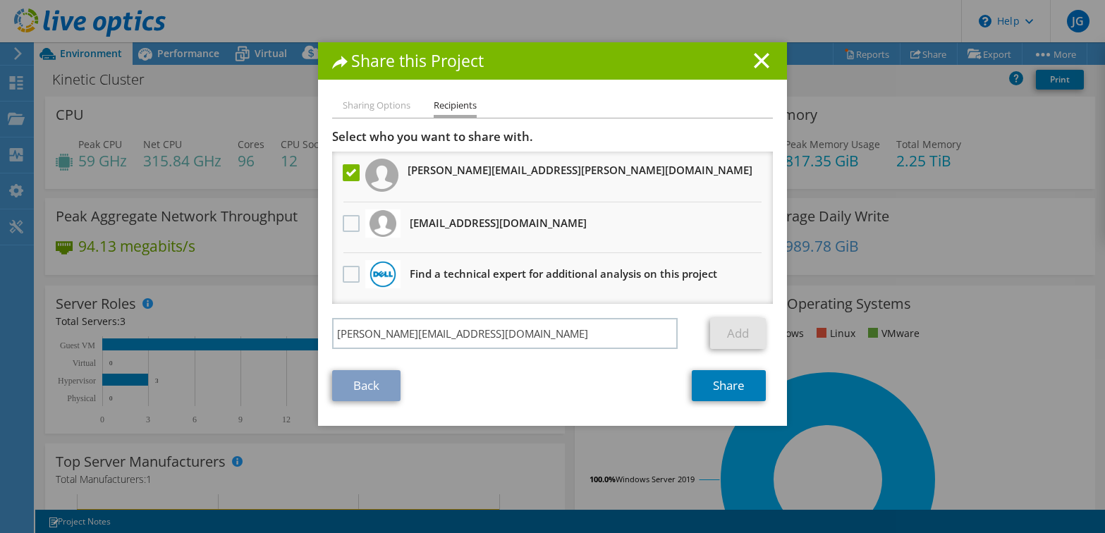
click at [586, 273] on h3 "Find a technical expert for additional analysis on this project" at bounding box center [563, 273] width 307 height 23
click at [343, 276] on label at bounding box center [353, 274] width 20 height 17
click at [0, 0] on input "checkbox" at bounding box center [0, 0] width 0 height 0
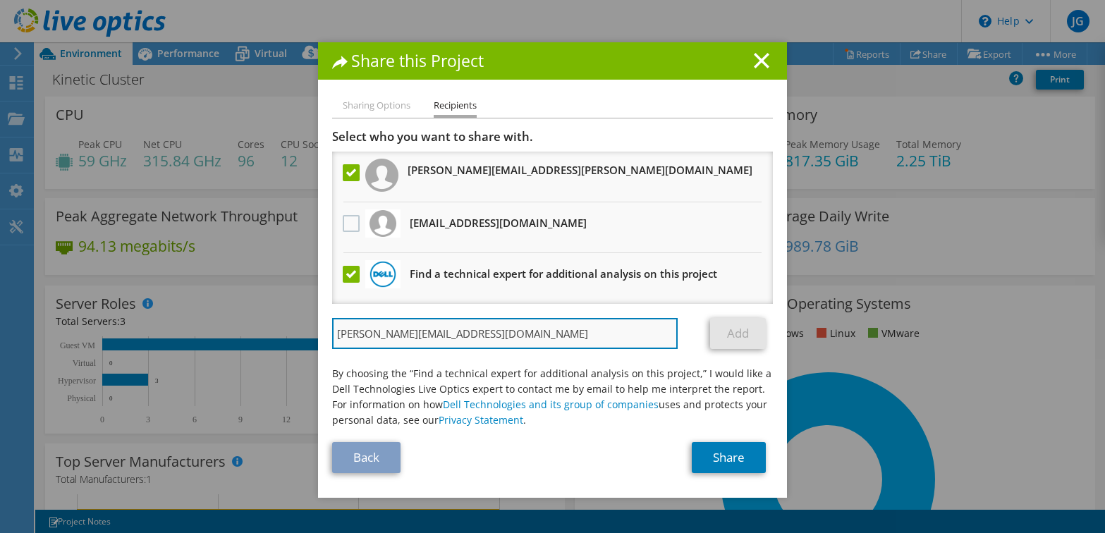
click at [507, 336] on input "Nicholas.Van_Pelt@dell.com" at bounding box center [504, 333] width 345 height 31
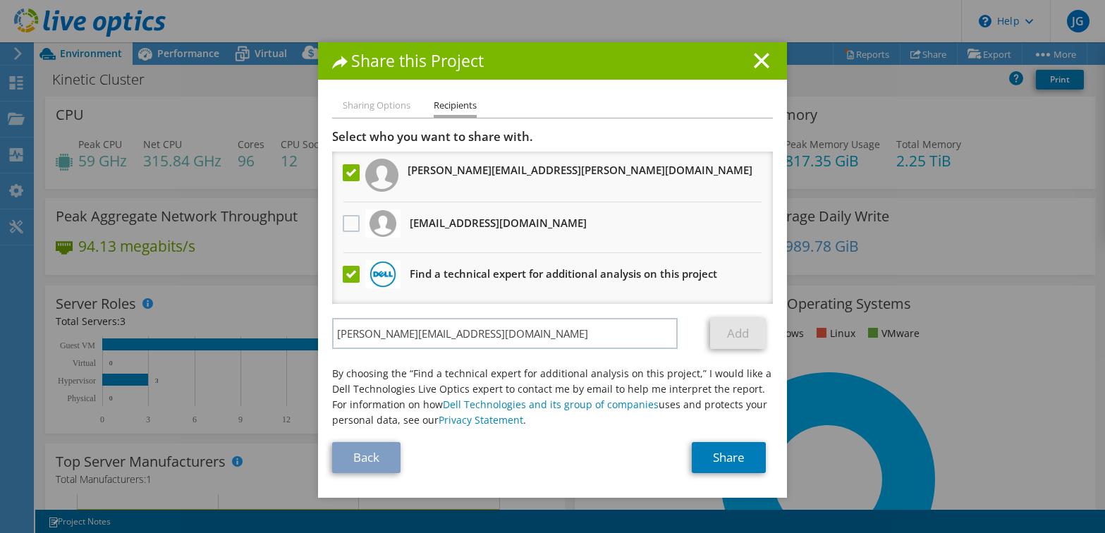
click at [739, 333] on link "Add" at bounding box center [738, 333] width 56 height 31
click at [343, 274] on label at bounding box center [353, 274] width 20 height 17
click at [0, 0] on input "checkbox" at bounding box center [0, 0] width 0 height 0
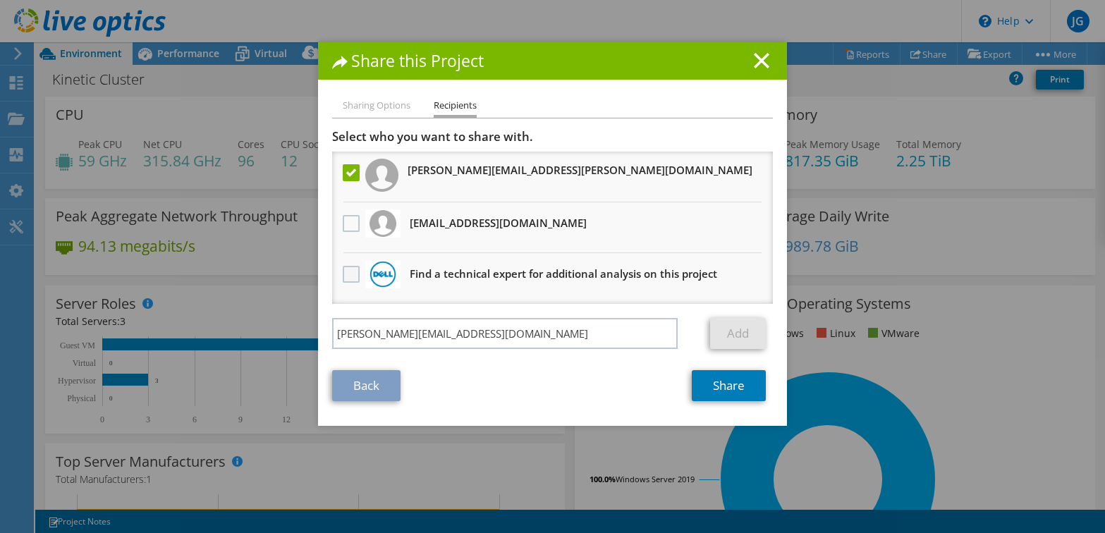
click at [343, 274] on label at bounding box center [353, 274] width 20 height 17
click at [0, 0] on input "checkbox" at bounding box center [0, 0] width 0 height 0
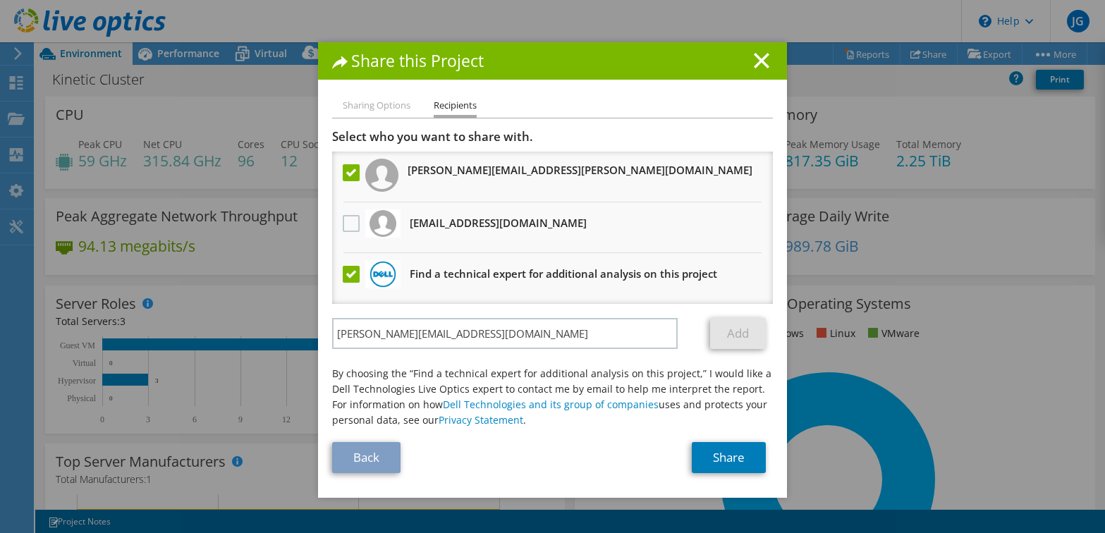
click at [350, 272] on label at bounding box center [353, 274] width 20 height 17
click at [0, 0] on input "checkbox" at bounding box center [0, 0] width 0 height 0
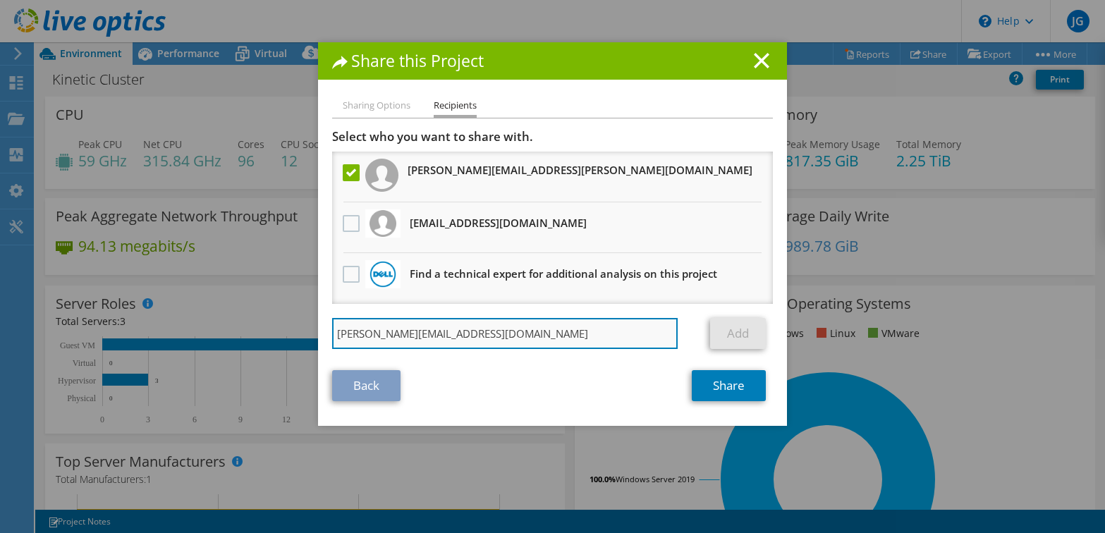
click at [500, 333] on input "Nicholas.Van_Pelt@dell.com" at bounding box center [504, 333] width 345 height 31
click at [491, 342] on input "Nicholas.Van_Pelt@dell.com" at bounding box center [504, 333] width 345 height 31
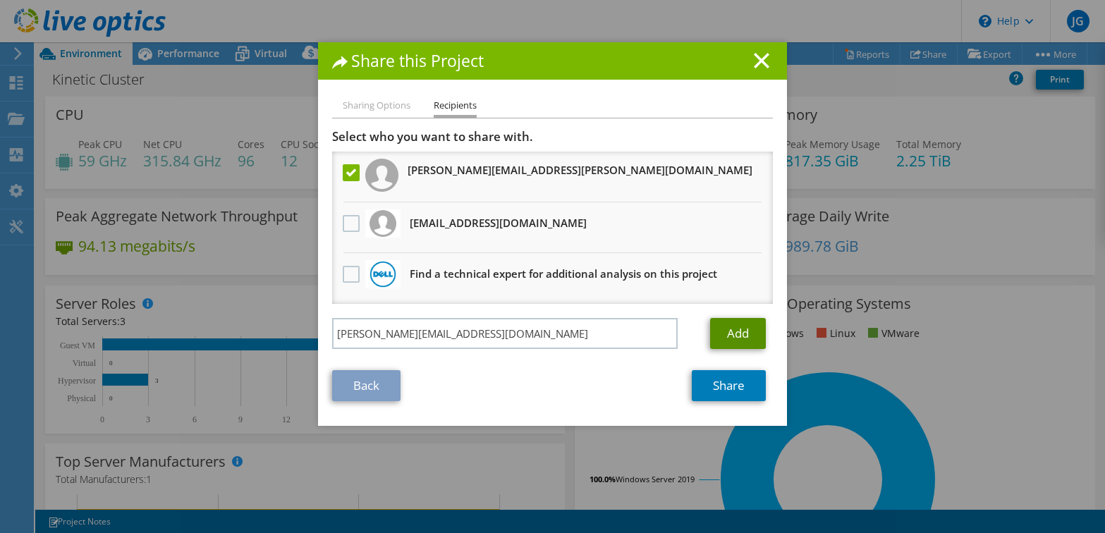
click at [728, 333] on link "Add" at bounding box center [738, 333] width 56 height 31
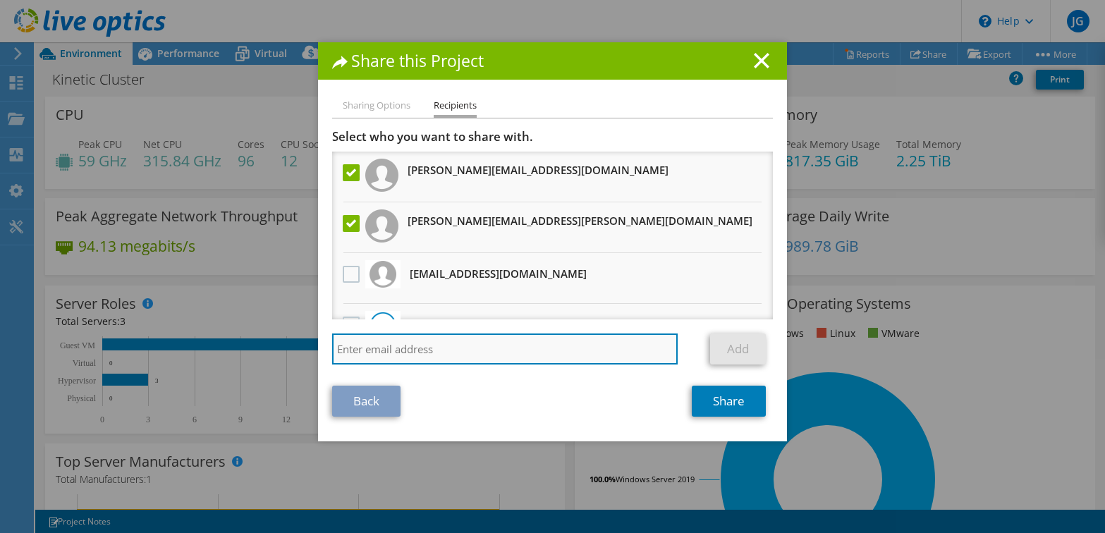
paste input "sean.michaud@connection.com"
type input "sean.michaud@connection.com"
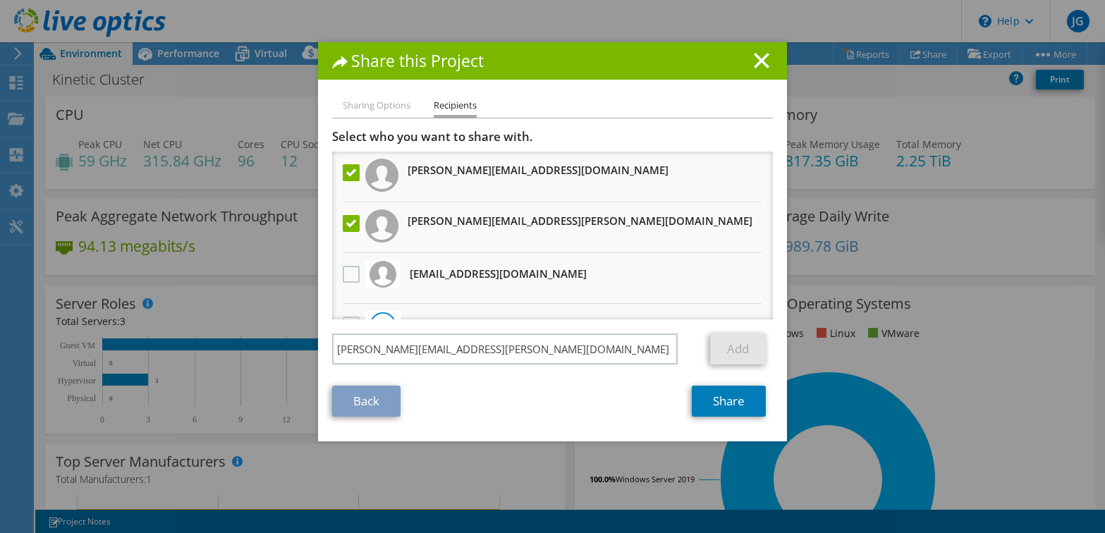
click at [486, 402] on div "Back Share" at bounding box center [552, 401] width 441 height 31
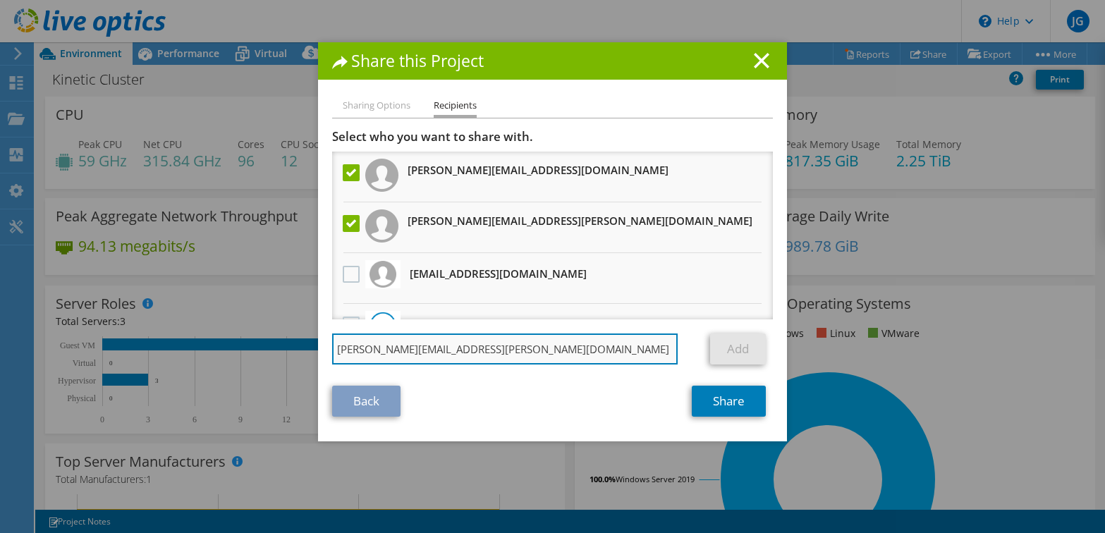
click at [514, 347] on input "sean.michaud@connection.com" at bounding box center [504, 348] width 345 height 31
click at [521, 355] on input "sean.michaud@connection.com" at bounding box center [504, 348] width 345 height 31
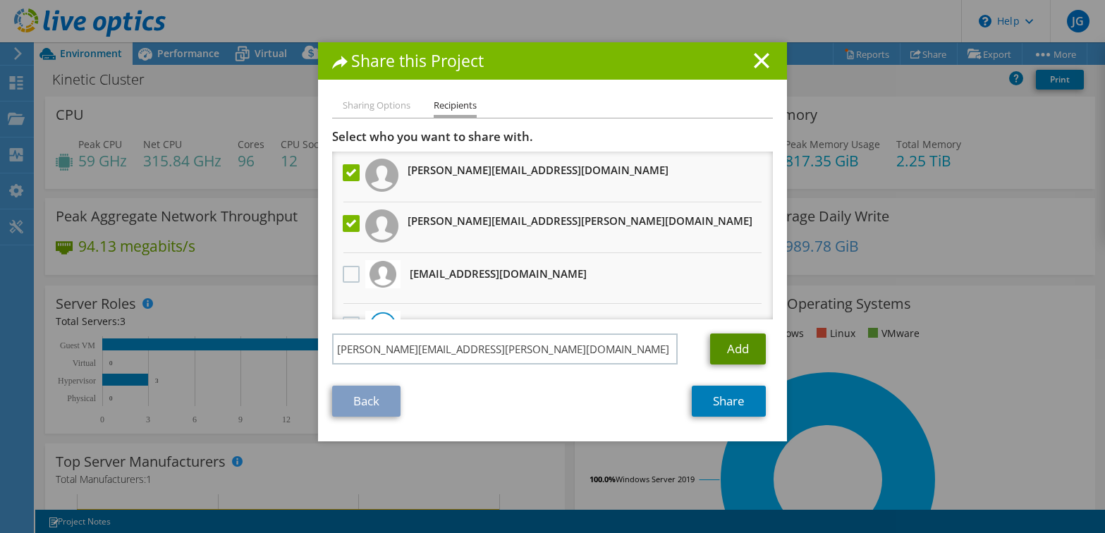
click at [753, 352] on link "Add" at bounding box center [738, 348] width 56 height 31
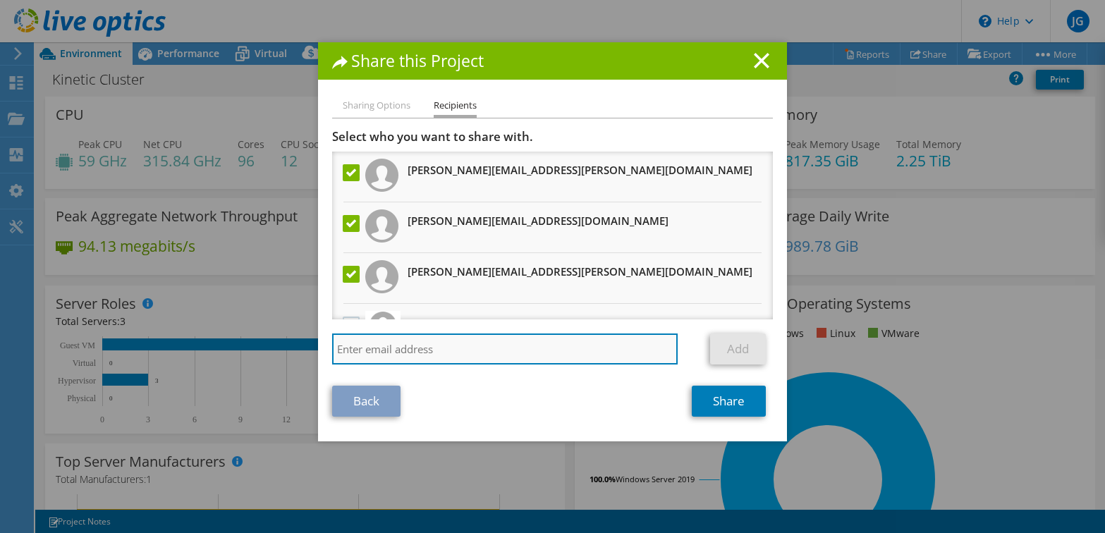
paste input "ben.blaudschun@connection.com"
click at [512, 355] on input "ben.blaudschun@connection.com" at bounding box center [504, 348] width 345 height 31
click at [472, 348] on input "ben.blaudschun@connection.com" at bounding box center [504, 348] width 345 height 31
click at [514, 354] on input "ben.blaudschun@connection.com" at bounding box center [504, 348] width 345 height 31
type input "ben.blaudschun@connection.com"
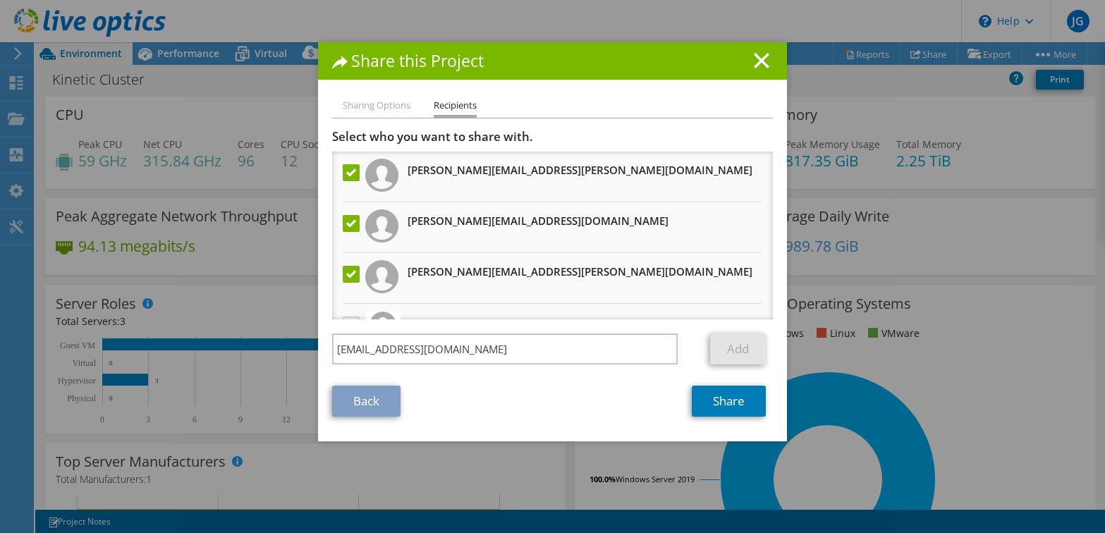
click at [516, 407] on div "Back Share" at bounding box center [552, 401] width 441 height 31
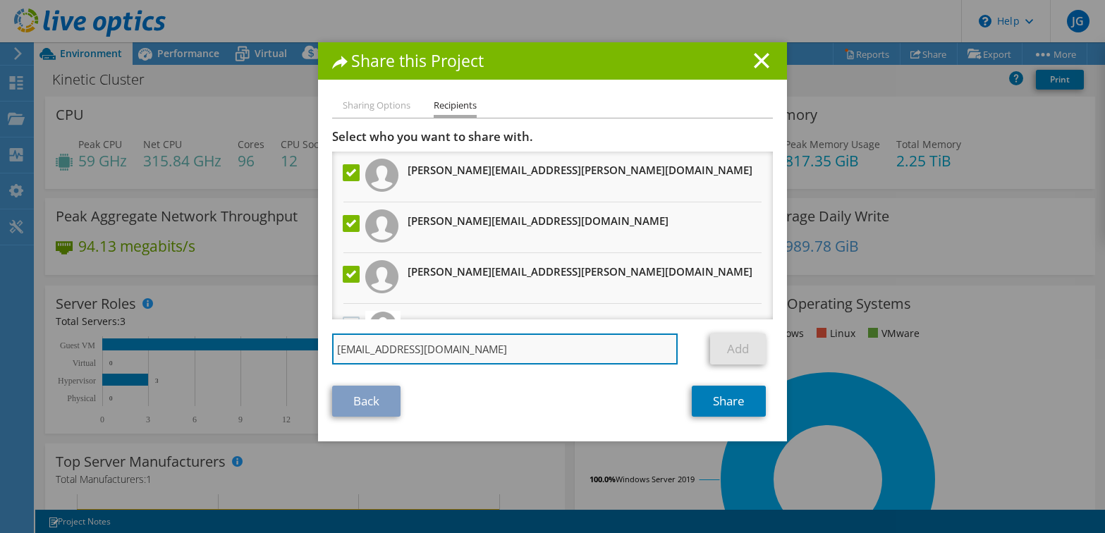
click at [521, 346] on input "ben.blaudschun@connection.com" at bounding box center [504, 348] width 345 height 31
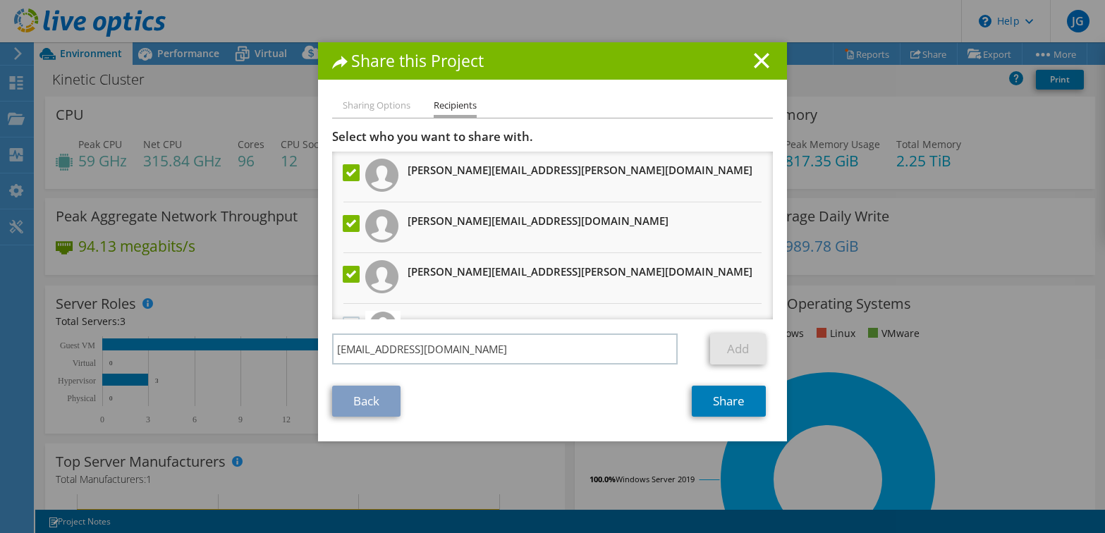
click at [736, 346] on link "Add" at bounding box center [738, 348] width 56 height 31
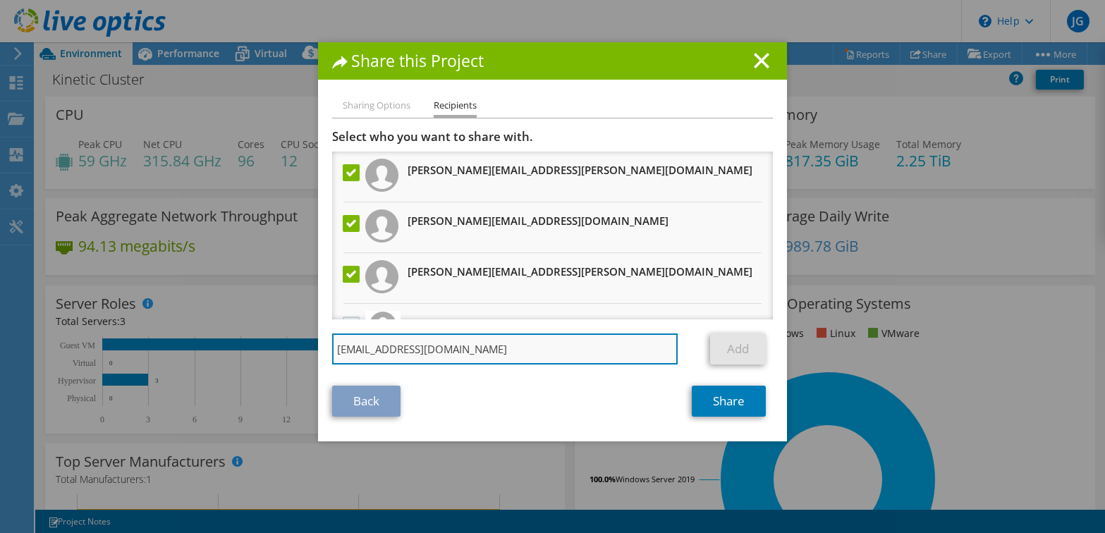
click at [515, 352] on input "ben.blaudschun@connection.com" at bounding box center [504, 348] width 345 height 31
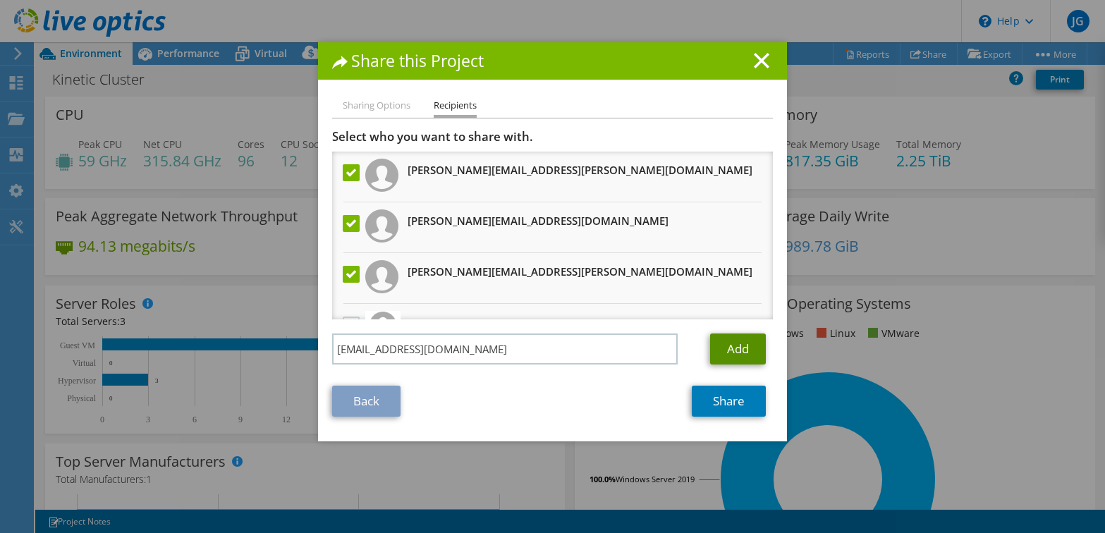
click at [748, 351] on link "Add" at bounding box center [738, 348] width 56 height 31
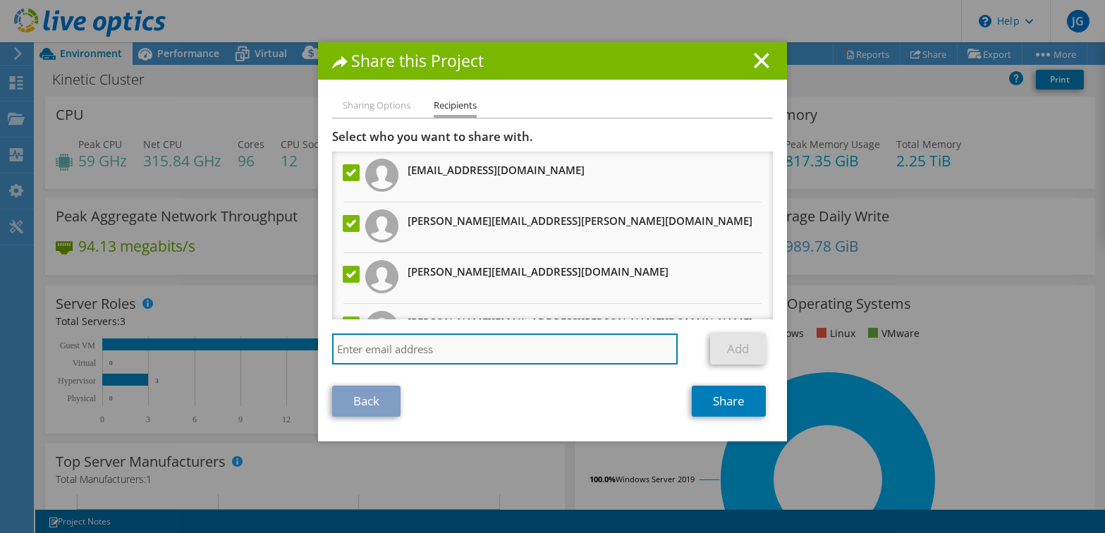
paste input "JasonMorton@team-ind.com"
click at [496, 350] on input "JasonMorton@team-ind.com" at bounding box center [504, 348] width 345 height 31
drag, startPoint x: 562, startPoint y: 353, endPoint x: 546, endPoint y: 347, distance: 17.4
click at [546, 347] on input "JasonMorton@team-ind.com" at bounding box center [504, 348] width 345 height 31
click at [633, 347] on input "JasonMorton@team-ind.com" at bounding box center [504, 348] width 345 height 31
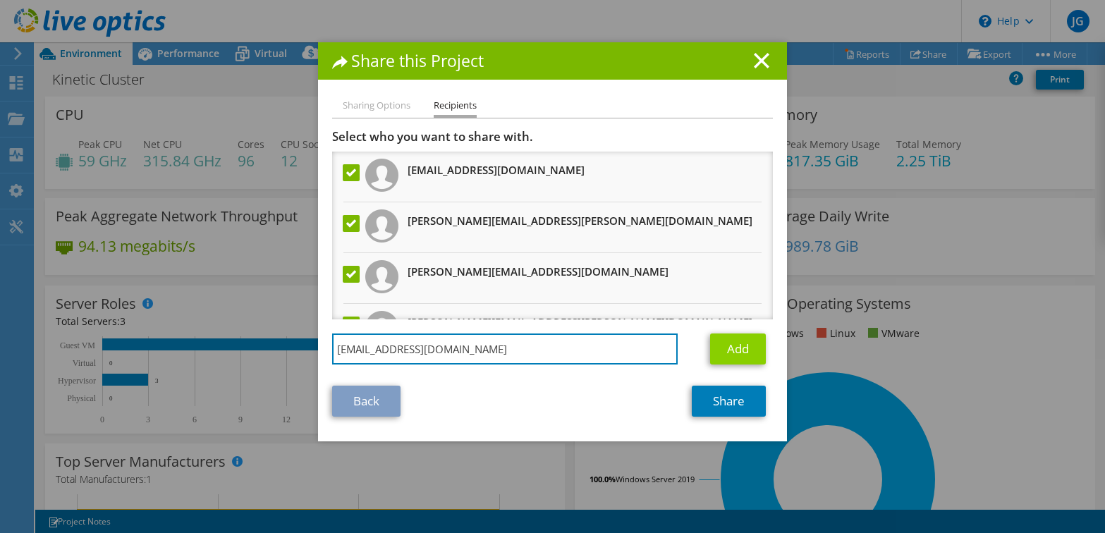
type input "JasonMorton@team-ind.com"
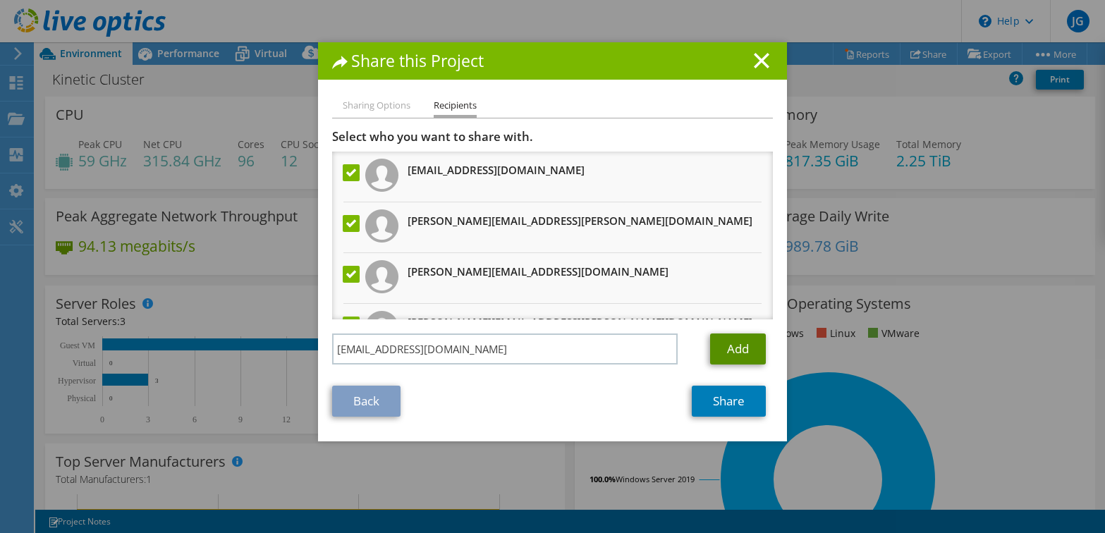
click at [731, 349] on link "Add" at bounding box center [738, 348] width 56 height 31
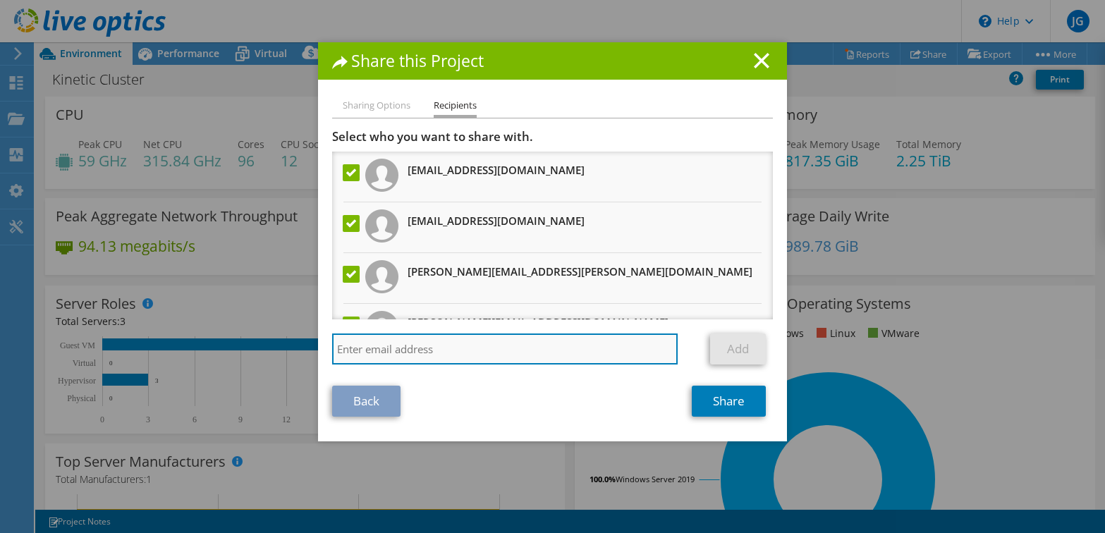
click at [436, 347] on input "search" at bounding box center [504, 348] width 345 height 31
paste input "Michael.Mcnear@Dell.com"
click at [508, 345] on input "Michael.Mcnear@Dell.com" at bounding box center [504, 348] width 345 height 31
type input "Michael.Mcnear@Dell.com"
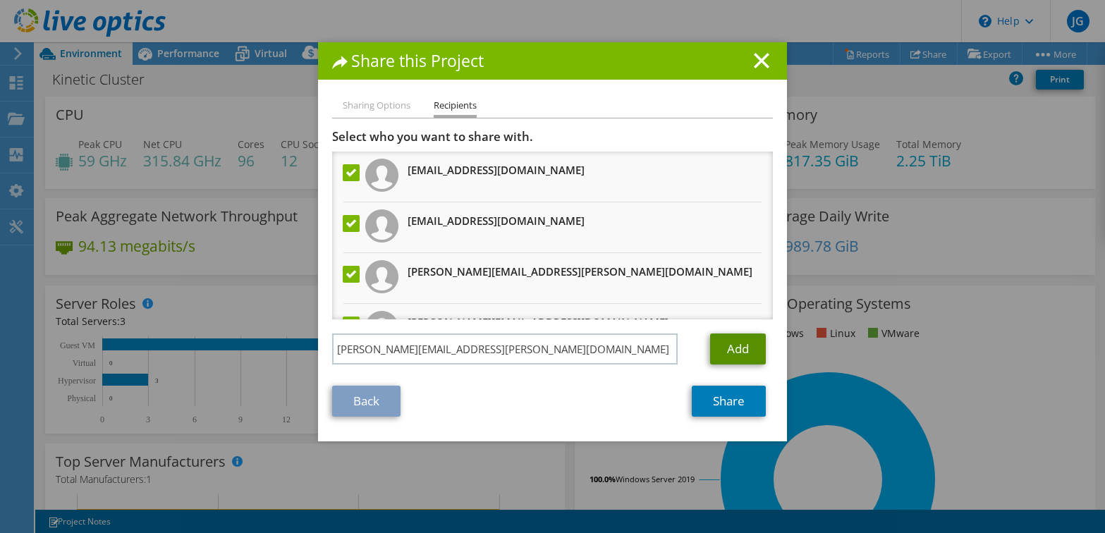
click at [744, 343] on link "Add" at bounding box center [738, 348] width 56 height 31
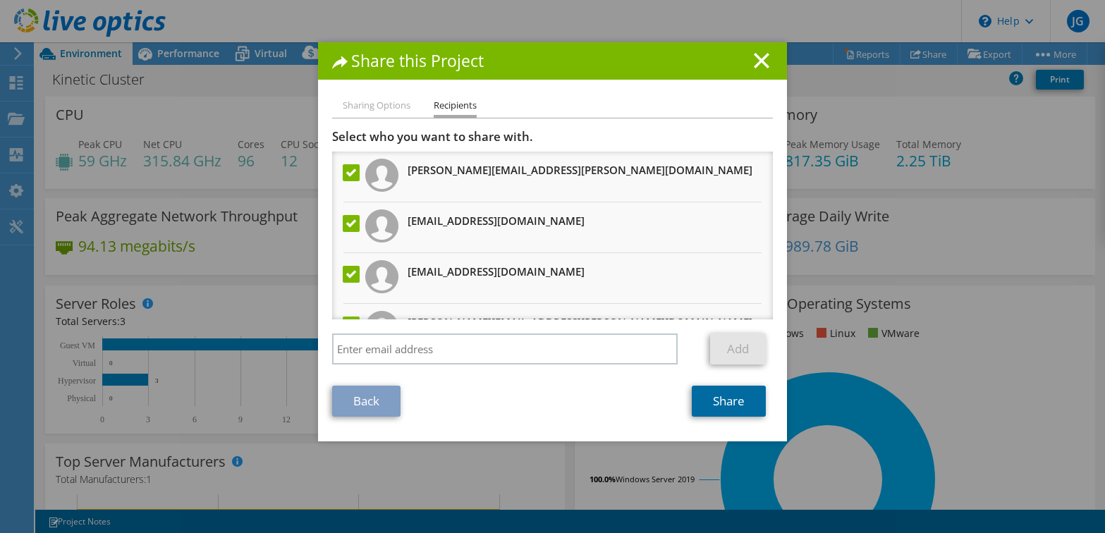
click at [731, 400] on link "Share" at bounding box center [728, 401] width 74 height 31
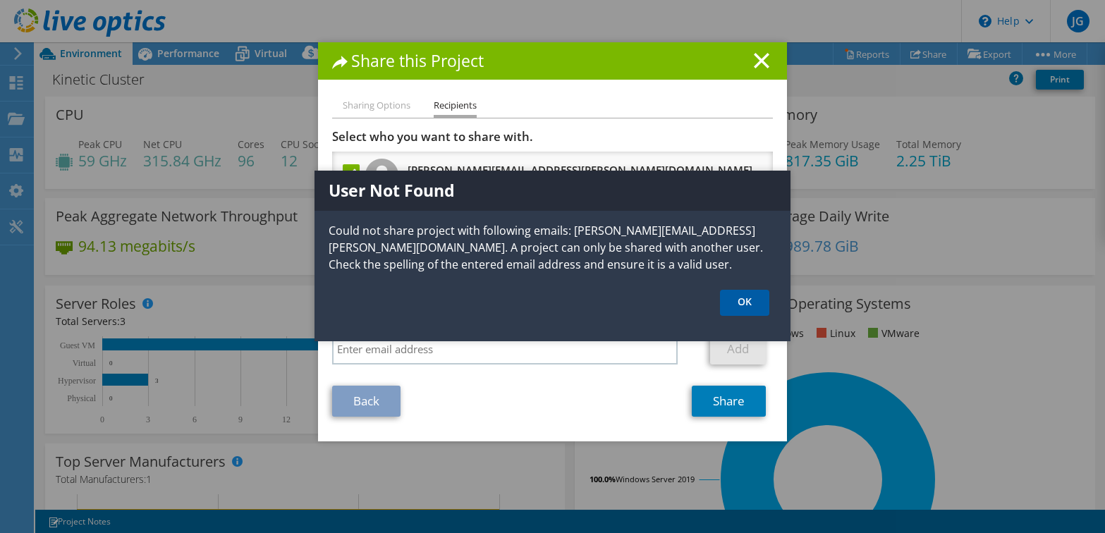
click at [739, 301] on link "OK" at bounding box center [744, 303] width 49 height 26
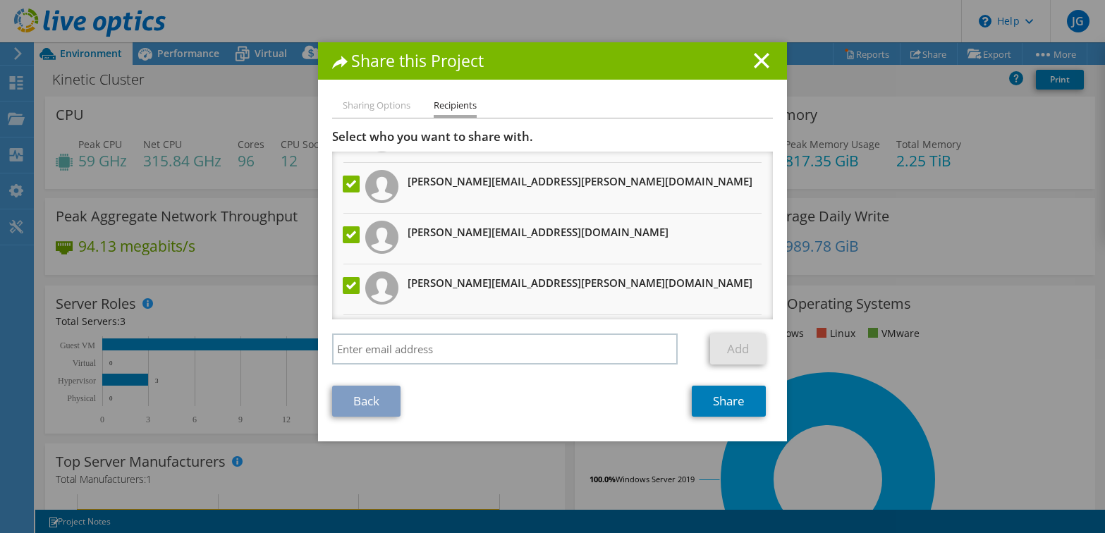
scroll to position [211, 0]
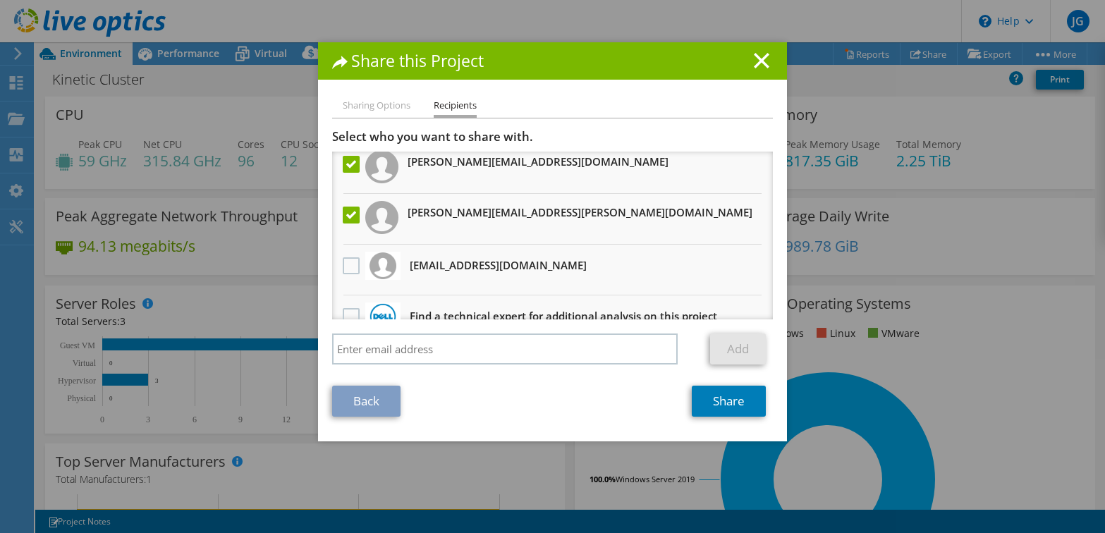
click at [344, 214] on label at bounding box center [353, 215] width 20 height 17
click at [0, 0] on input "checkbox" at bounding box center [0, 0] width 0 height 0
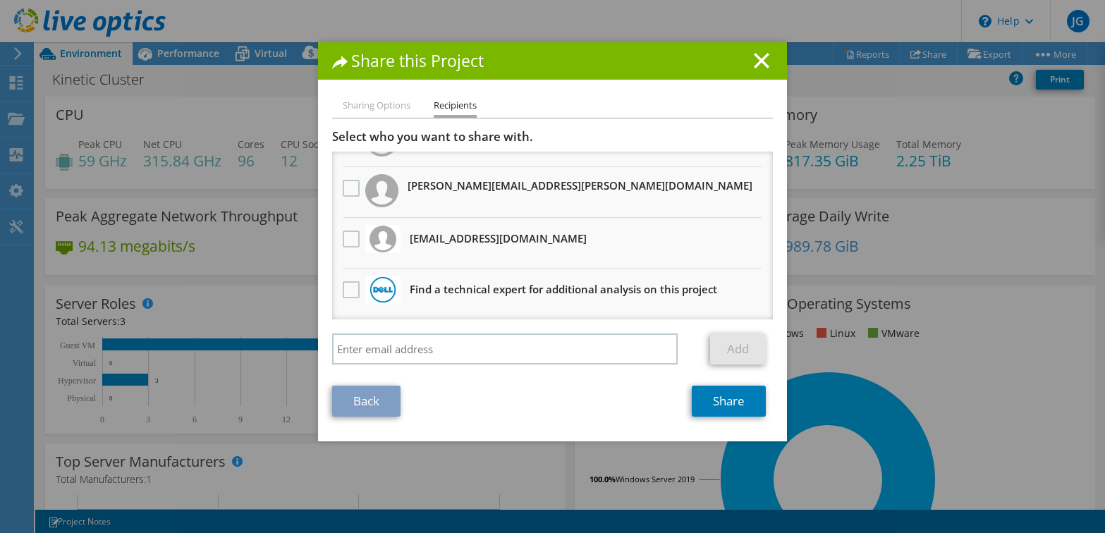
scroll to position [0, 0]
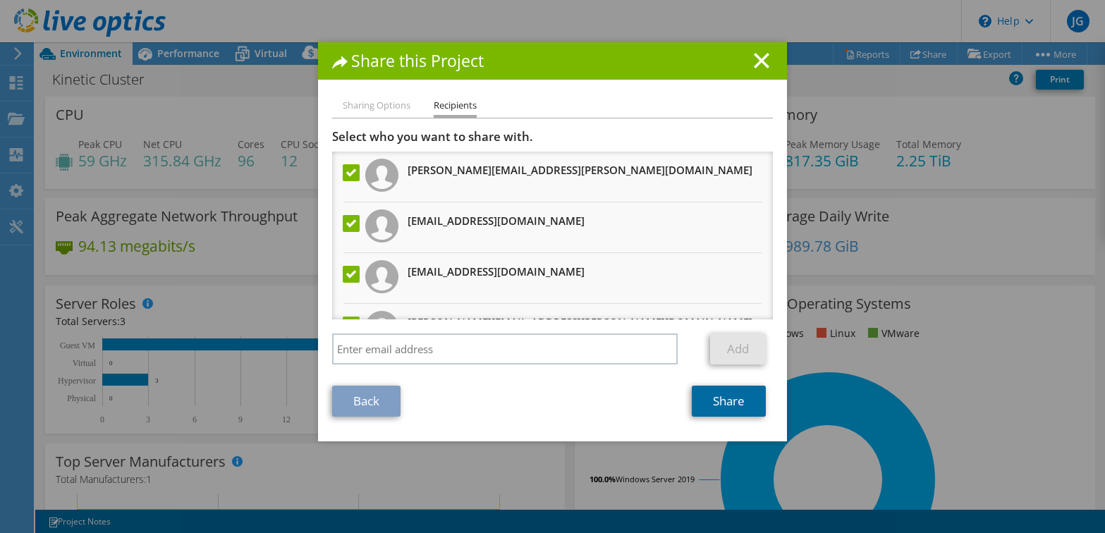
click at [728, 400] on link "Share" at bounding box center [728, 401] width 74 height 31
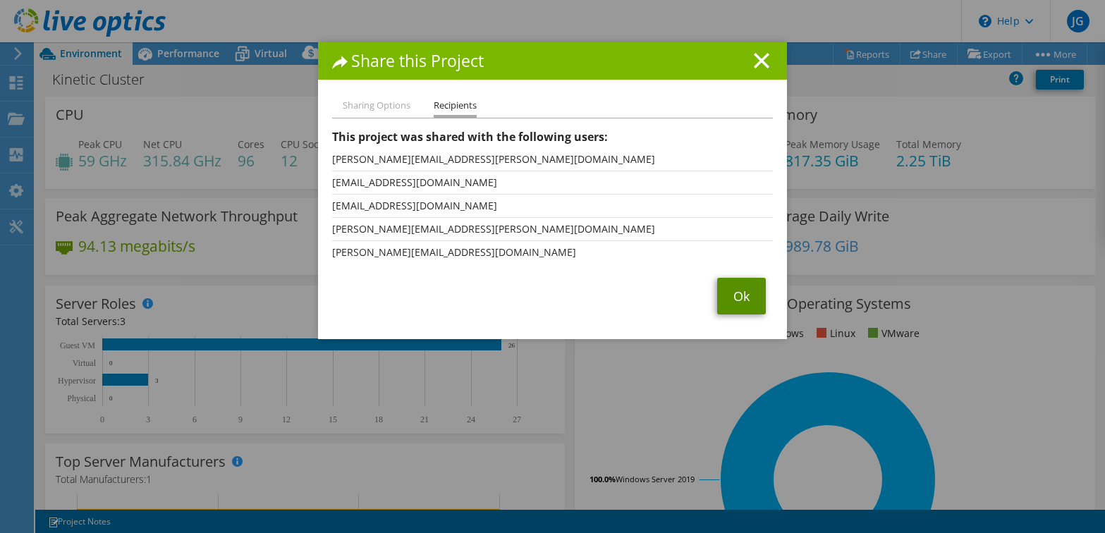
click at [730, 302] on link "Ok" at bounding box center [741, 296] width 49 height 37
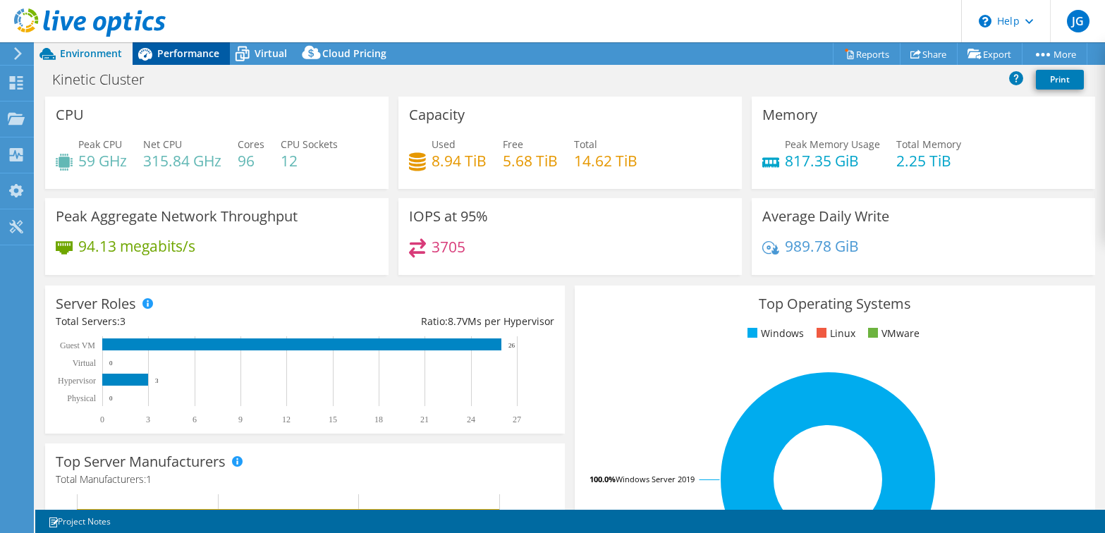
click at [180, 54] on span "Performance" at bounding box center [188, 53] width 62 height 13
